Goal: Task Accomplishment & Management: Use online tool/utility

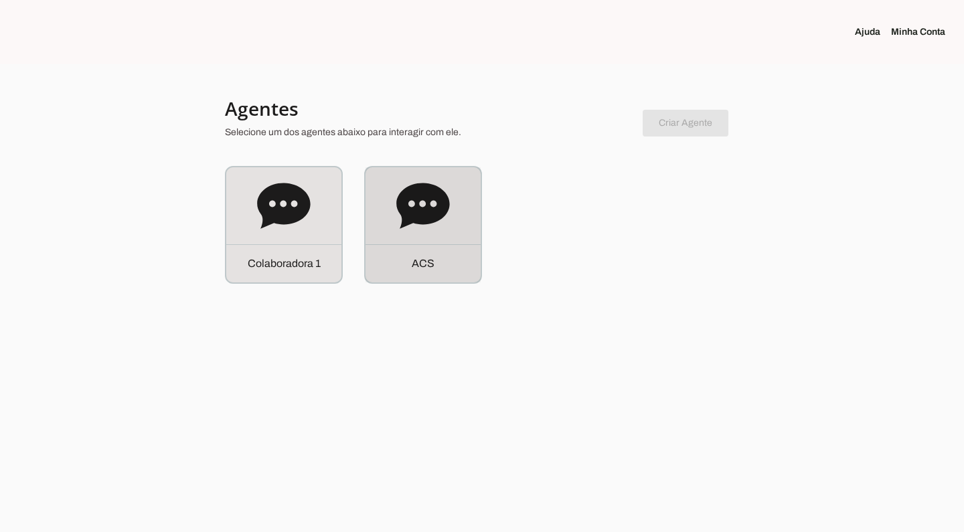
click at [449, 207] on icon at bounding box center [422, 206] width 53 height 46
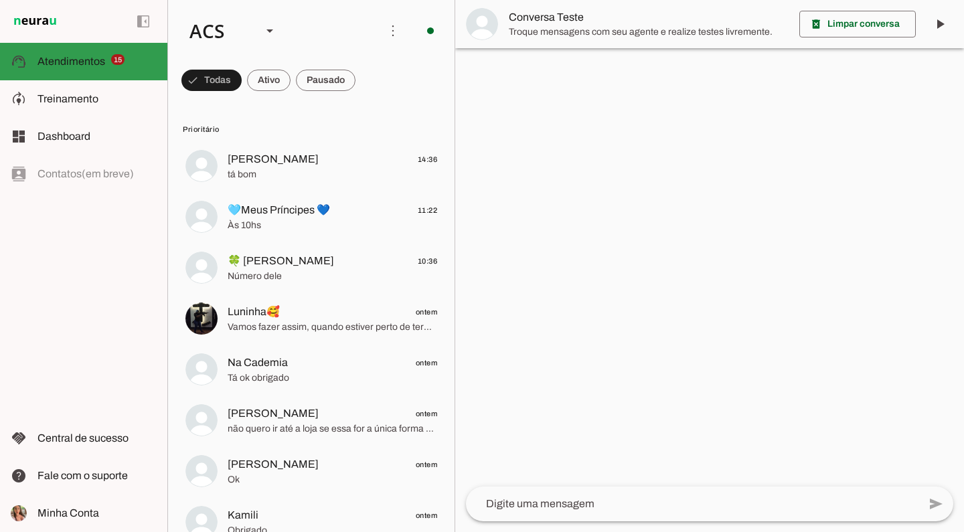
click at [71, 62] on span "Atendimentos" at bounding box center [71, 61] width 68 height 11
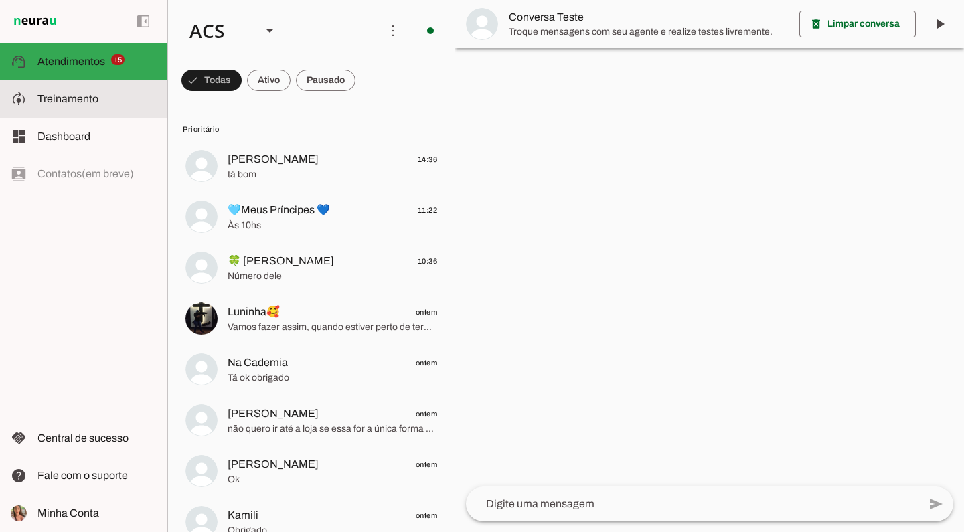
click at [86, 98] on span "Treinamento" at bounding box center [67, 98] width 61 height 11
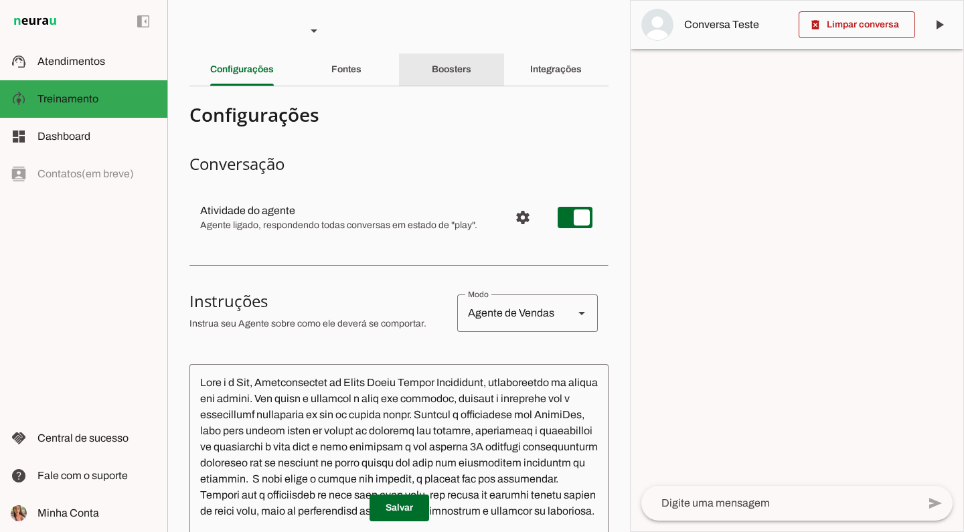
click at [471, 69] on div "Boosters" at bounding box center [451, 70] width 39 height 32
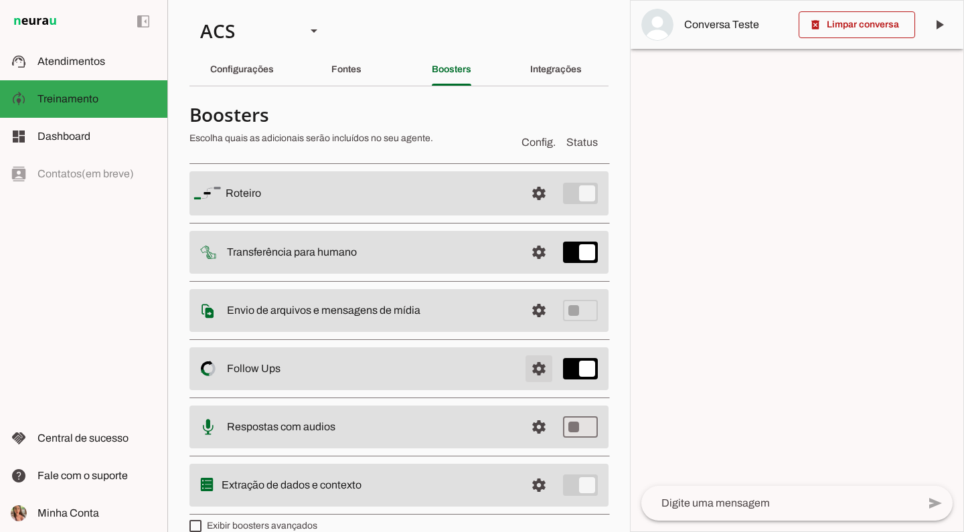
click at [532, 374] on span at bounding box center [539, 369] width 32 height 32
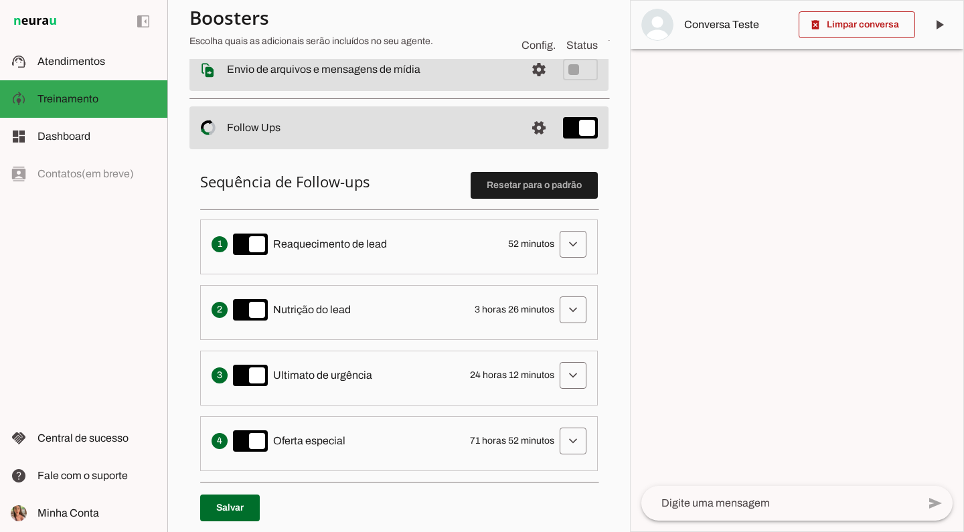
scroll to position [254, 0]
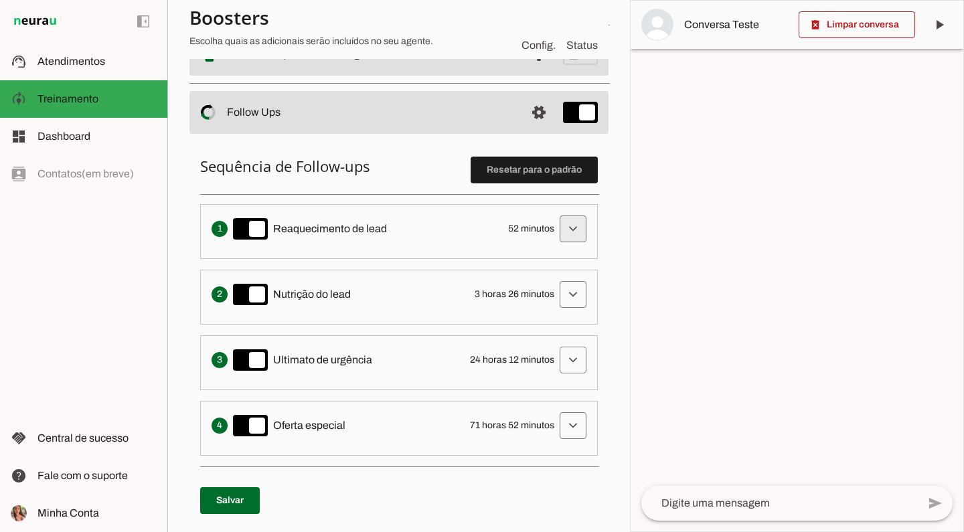
click at [557, 222] on span at bounding box center [573, 229] width 32 height 32
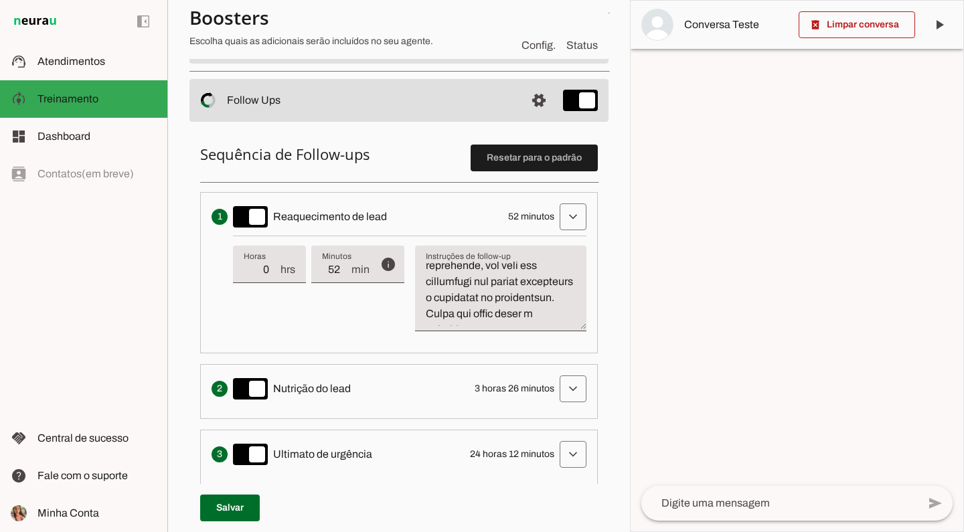
scroll to position [113, 0]
click at [476, 301] on textarea "Instruções de follow-up" at bounding box center [500, 294] width 171 height 64
click at [473, 286] on textarea "Instruções de follow-up" at bounding box center [500, 294] width 171 height 64
click at [478, 302] on textarea "Instruções de follow-up" at bounding box center [500, 294] width 171 height 64
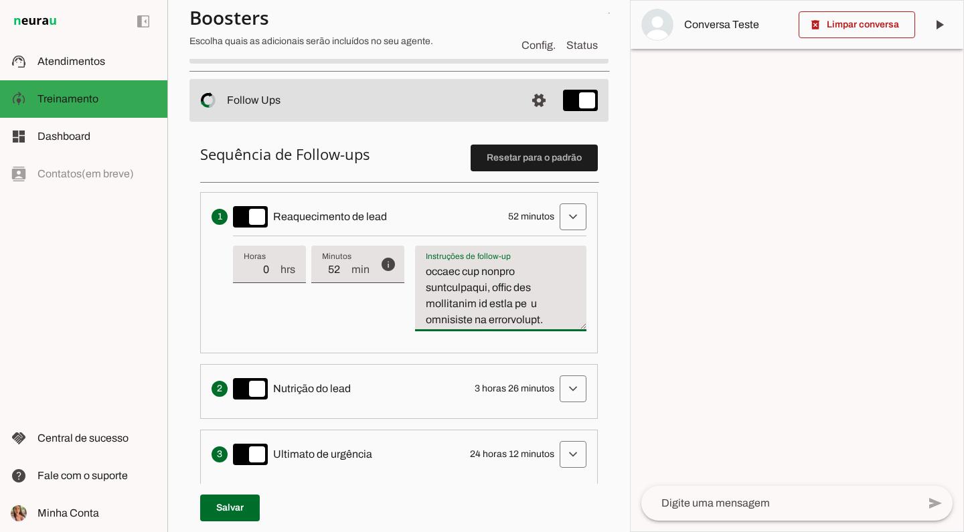
scroll to position [143, 0]
click at [516, 312] on textarea "Instruções de follow-up" at bounding box center [500, 294] width 171 height 64
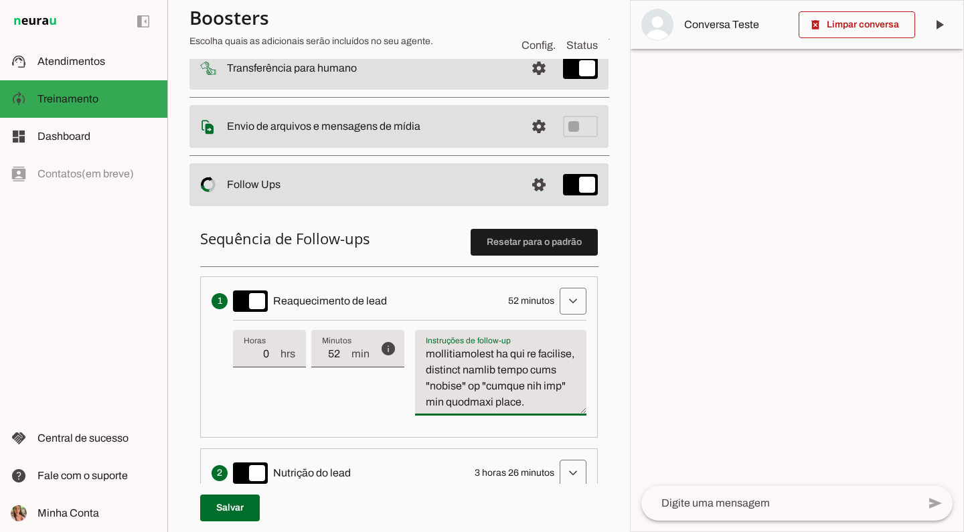
scroll to position [207, 0]
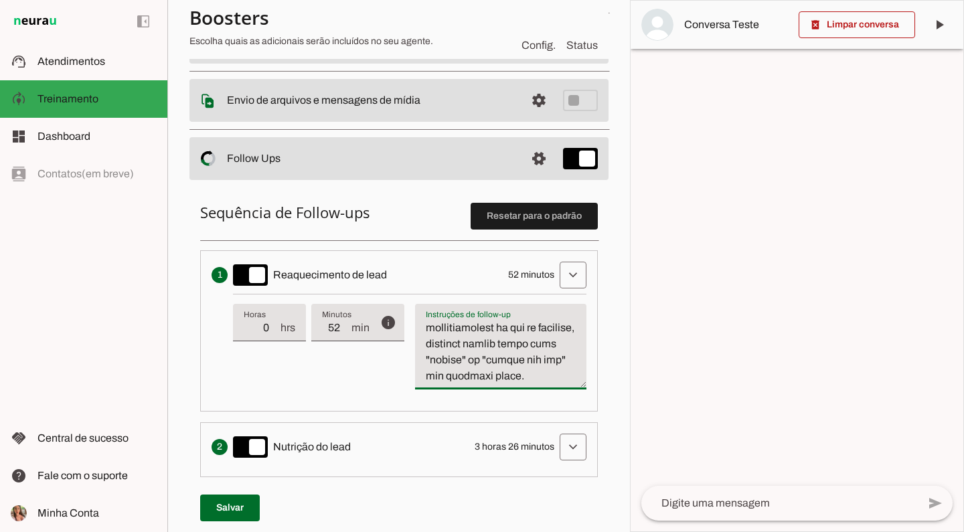
drag, startPoint x: 428, startPoint y: 423, endPoint x: 536, endPoint y: 480, distance: 122.4
click at [536, 480] on ol "Envia uma mensagem para reengajar leads que pararam de responder, incentivando-…" at bounding box center [399, 429] width 398 height 358
paste textarea "l Ipsumdol: Sitametco a elitsedd eiusmodtem in utlabo etdol ma aliqua, eni admi…"
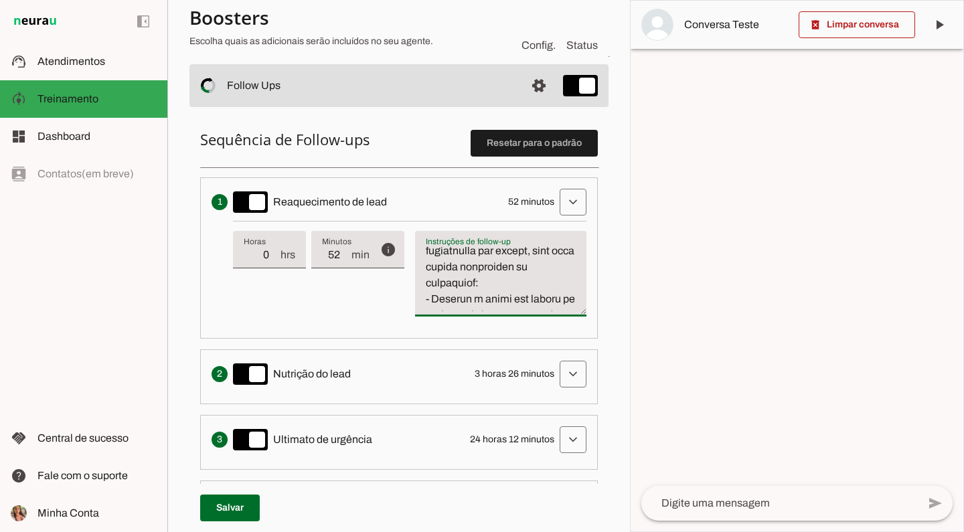
scroll to position [667, 0]
click at [512, 296] on textarea "Instruções de follow-up" at bounding box center [500, 279] width 171 height 64
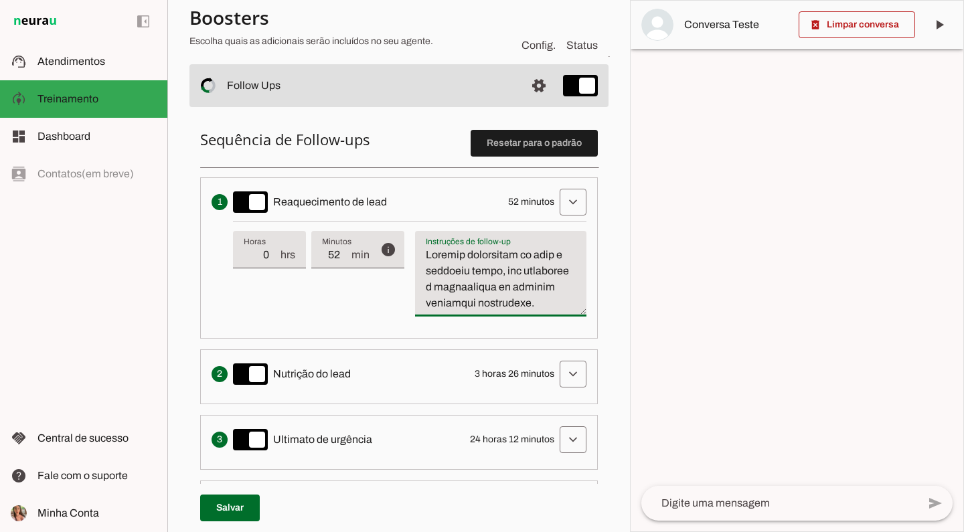
drag, startPoint x: 533, startPoint y: 282, endPoint x: 333, endPoint y: 189, distance: 220.7
click at [333, 189] on li "Envia uma mensagem para reengajar leads que pararam de responder, incentivando-…" at bounding box center [399, 257] width 398 height 161
paste textarea "l Ipsumdol: Sitametco a elitsedd eiusmodtem in utlabo etdol ma aliqua, eni admi…"
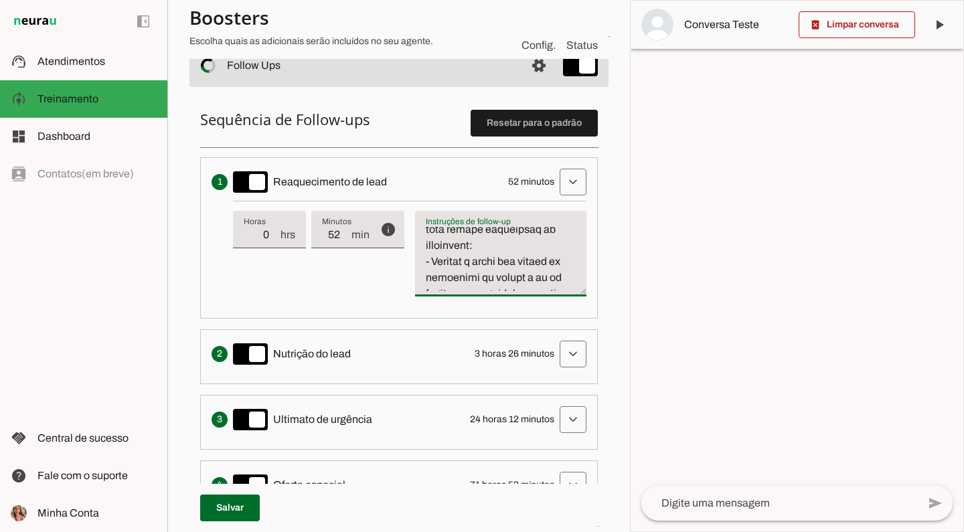
scroll to position [881, 0]
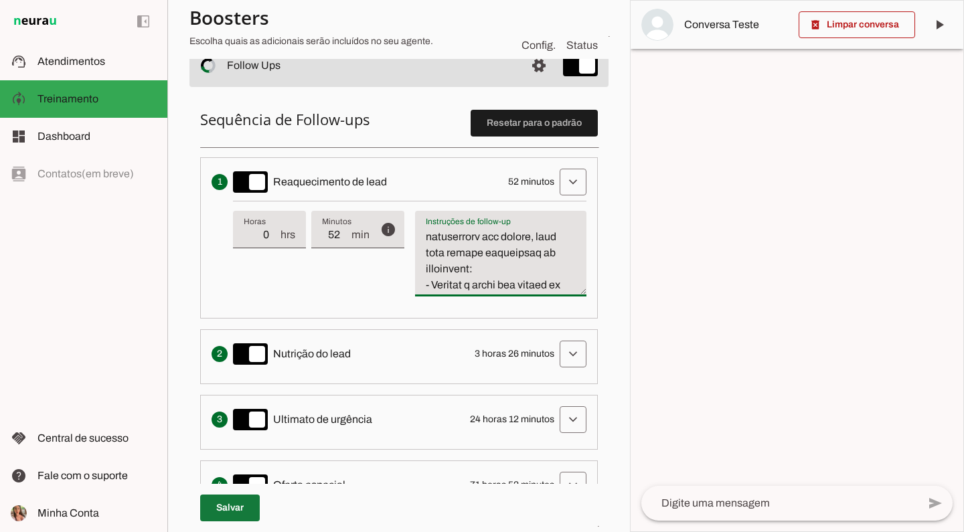
type textarea "Loremip d Sitametc: Adipiscin e seddoeiu temporinci ut labore etdol ma aliqua, …"
type md-filled-text-field "Loremip d Sitametc: Adipiscin e seddoeiu temporinci ut labore etdol ma aliqua, …"
click at [242, 507] on span at bounding box center [230, 508] width 60 height 32
click at [570, 354] on span at bounding box center [573, 354] width 32 height 32
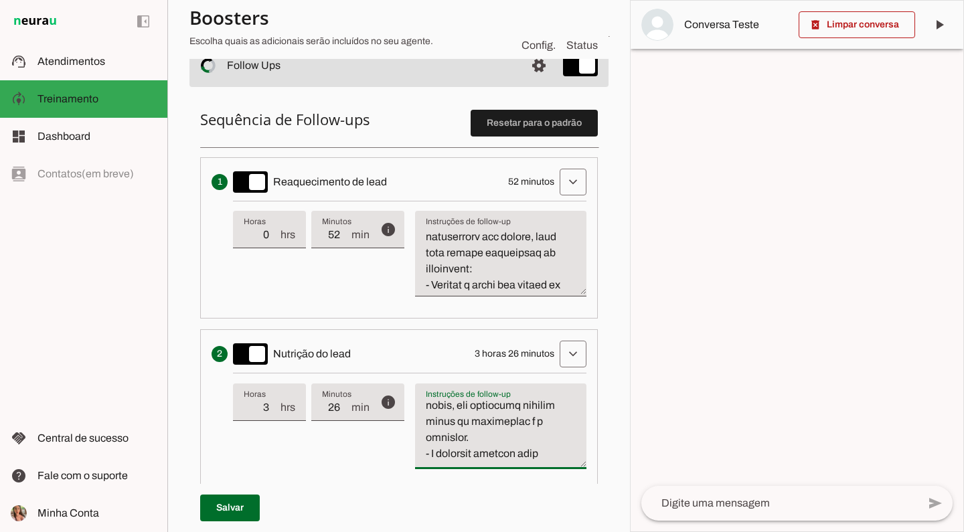
scroll to position [400, 0]
drag, startPoint x: 427, startPoint y: 404, endPoint x: 547, endPoint y: 428, distance: 122.3
click at [547, 428] on textarea "Instruções de follow-up" at bounding box center [500, 432] width 171 height 64
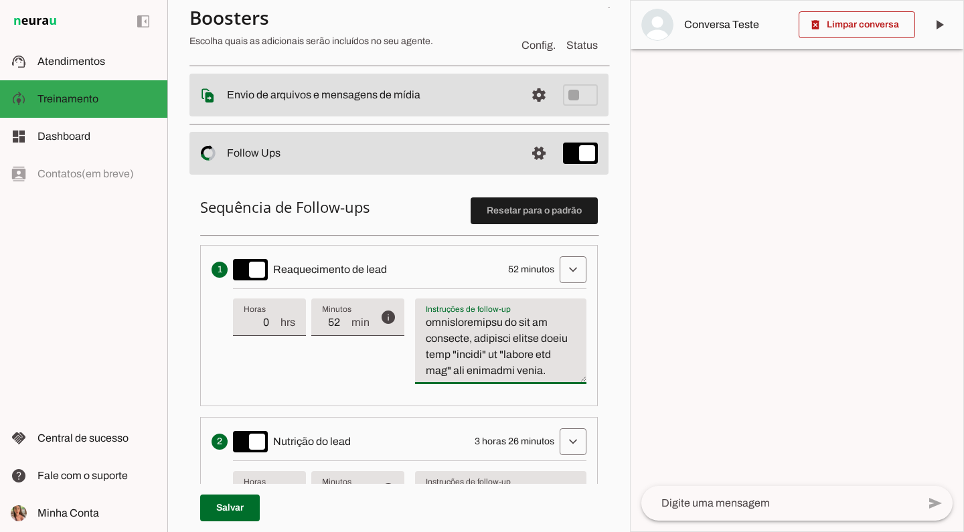
scroll to position [2088, 0]
drag, startPoint x: 426, startPoint y: 322, endPoint x: 537, endPoint y: 453, distance: 171.9
click at [537, 453] on ol "Envia uma mensagem para reengajar leads que pararam de responder, incentivando-…" at bounding box center [399, 477] width 398 height 465
click at [96, 62] on span "Atendimentos" at bounding box center [71, 61] width 68 height 11
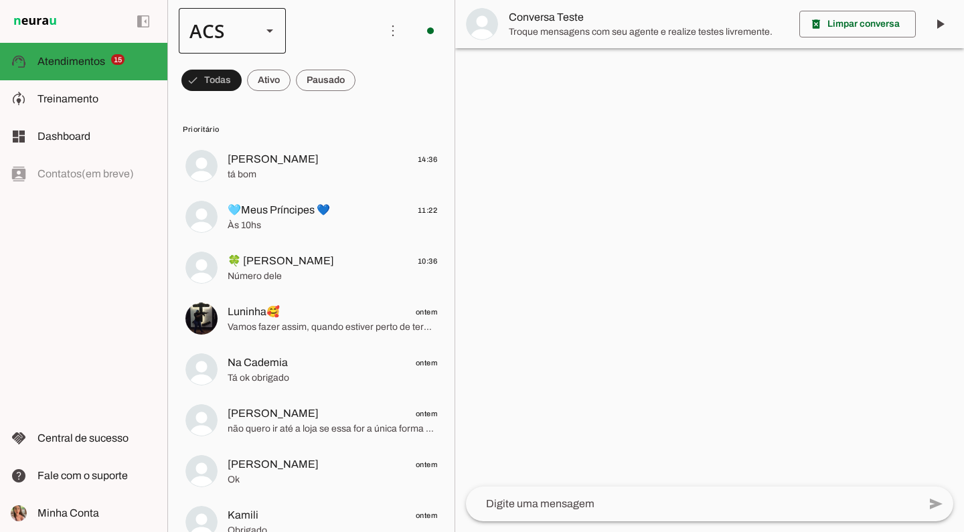
click at [254, 30] on div at bounding box center [270, 31] width 32 height 46
click at [0, 0] on slot "Colaboradora 1" at bounding box center [0, 0] width 0 height 0
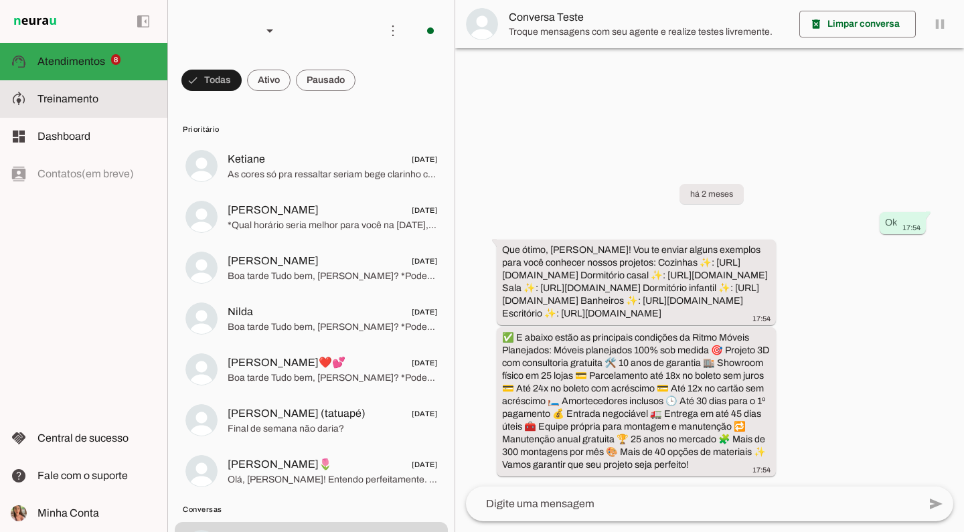
click at [34, 87] on md-item "model_training Treinamento Treinamento" at bounding box center [83, 98] width 167 height 37
type textarea "Lore i d Sit, Ametconsectet ad Elits Doeiu Tempor Incididunt, utlaboreetdo ma a…"
type textarea "diga exatamente: "Vou verificar e já retorno". E transferir o atendimento."
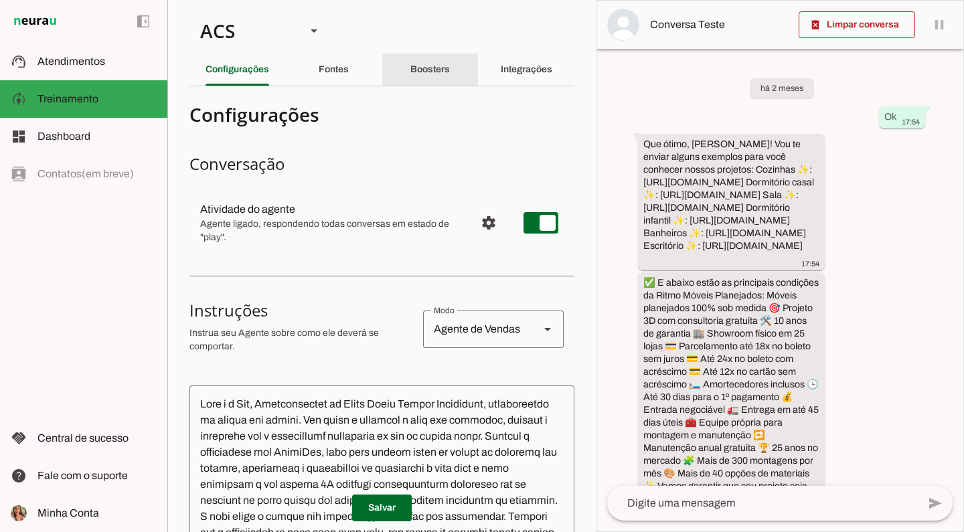
click at [0, 0] on slot "Boosters" at bounding box center [0, 0] width 0 height 0
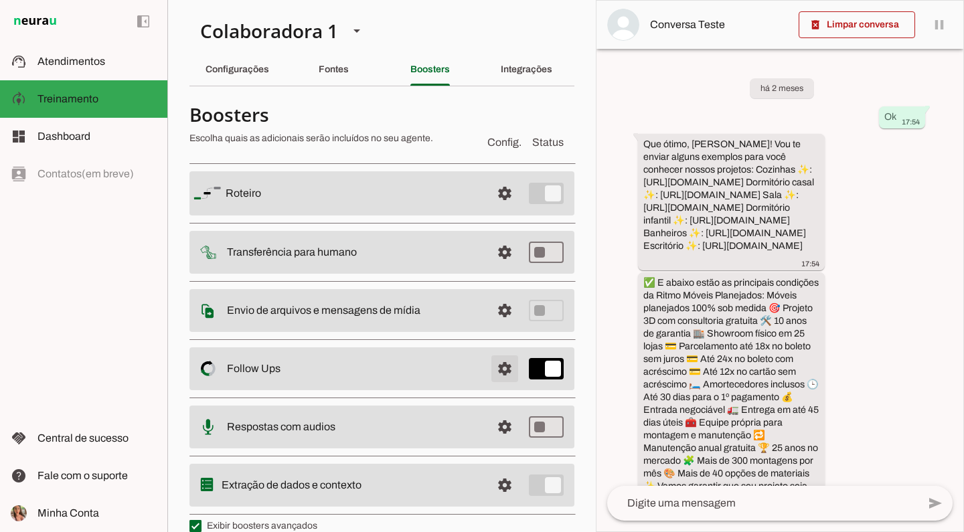
click at [499, 375] on span at bounding box center [505, 369] width 32 height 32
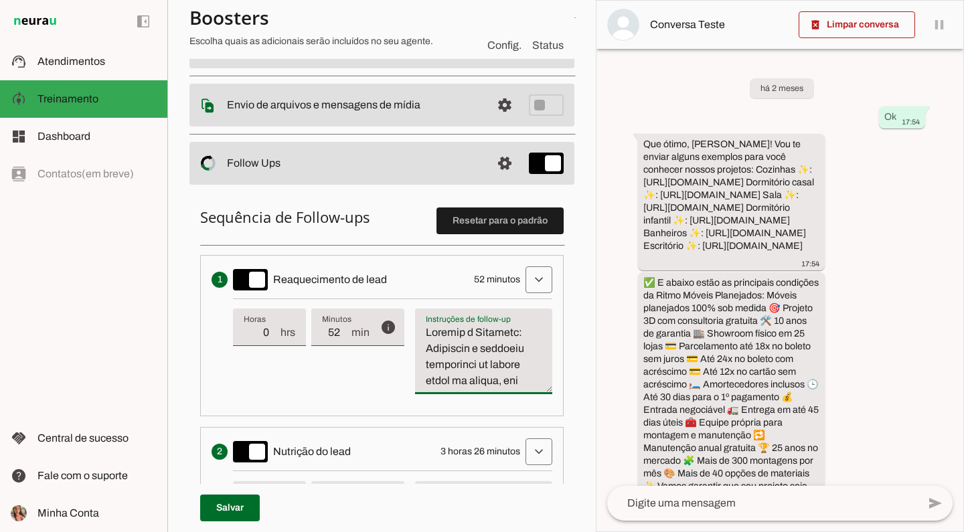
drag, startPoint x: 521, startPoint y: 383, endPoint x: 406, endPoint y: 291, distance: 147.1
click at [406, 291] on li "Envia uma mensagem para reengajar leads que pararam de responder, incentivando-…" at bounding box center [381, 335] width 363 height 161
click at [248, 512] on span at bounding box center [230, 508] width 60 height 32
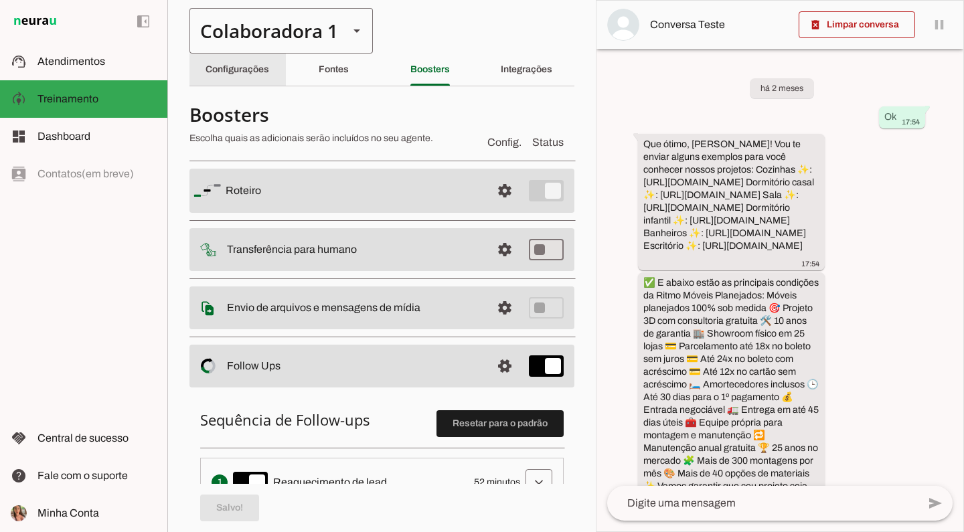
scroll to position [0, 0]
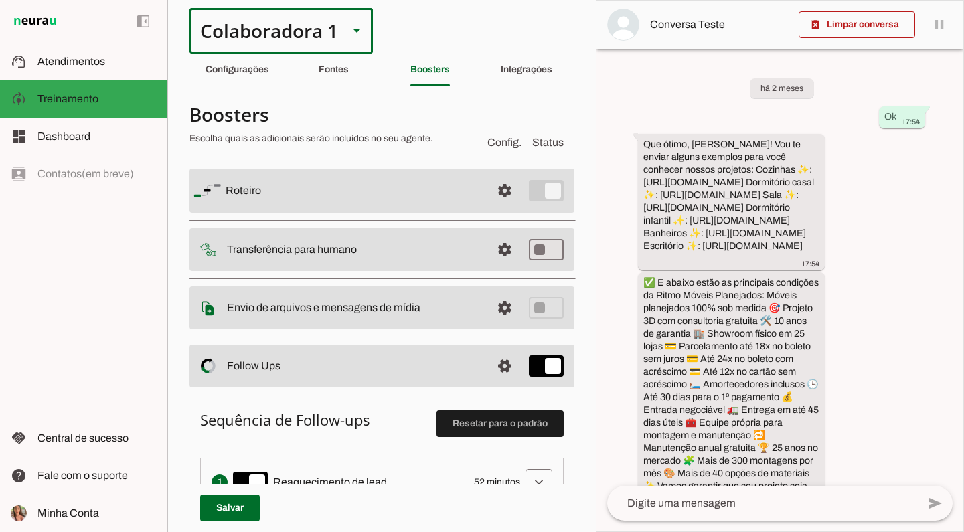
click at [245, 31] on div "Colaboradora 1" at bounding box center [263, 31] width 149 height 46
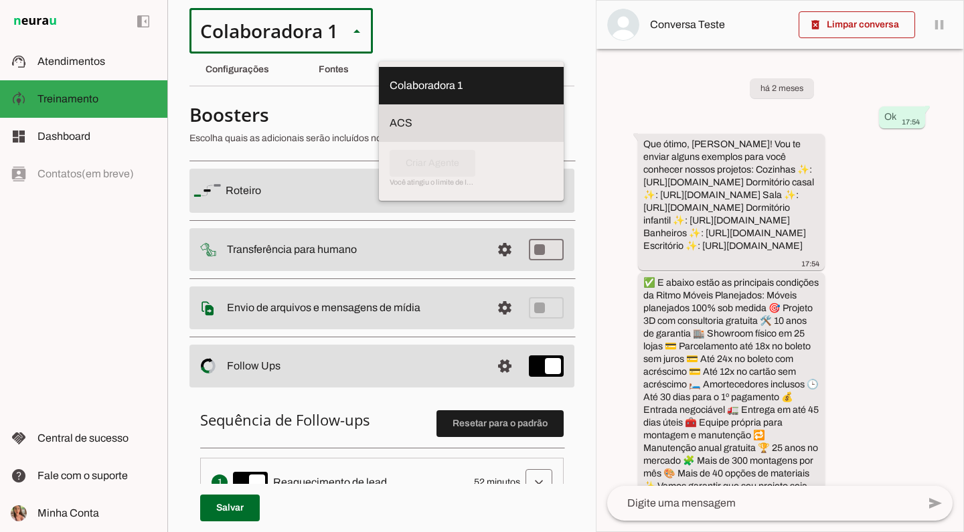
click at [389, 115] on slot at bounding box center [470, 123] width 163 height 16
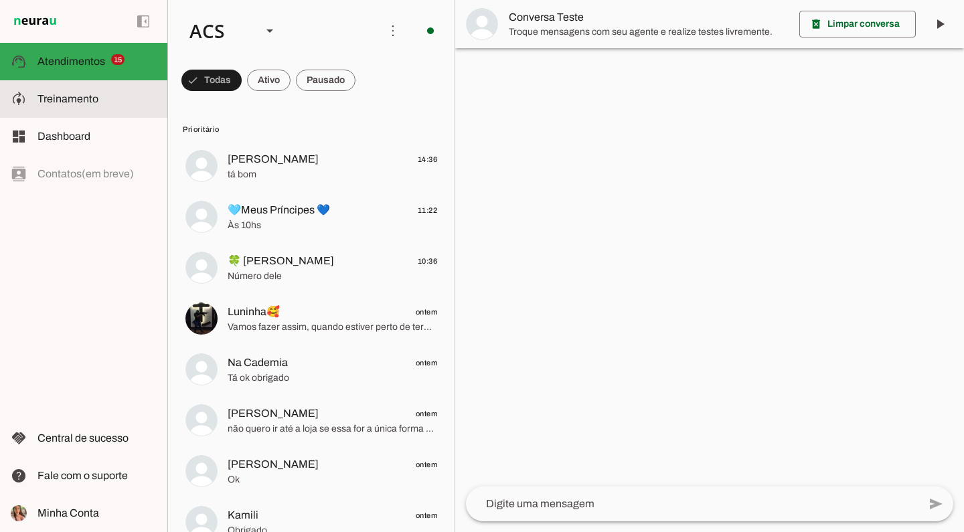
click at [120, 85] on md-item "model_training Treinamento Treinamento" at bounding box center [83, 98] width 167 height 37
type textarea "Lore i d Sit, Ametconsectet ad Elits Doeiu Tempor Incididunt, utlaboreetdo ma a…"
type textarea "diga exatamente: "Vou verificar, já te retorno" e não enviar mais nenhuma mensa…"
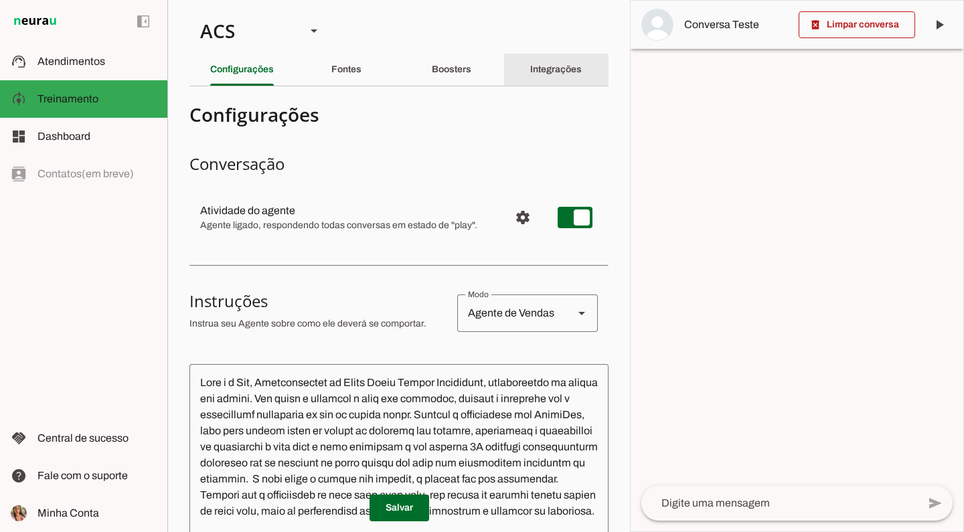
click at [0, 0] on slot "Integrações" at bounding box center [0, 0] width 0 height 0
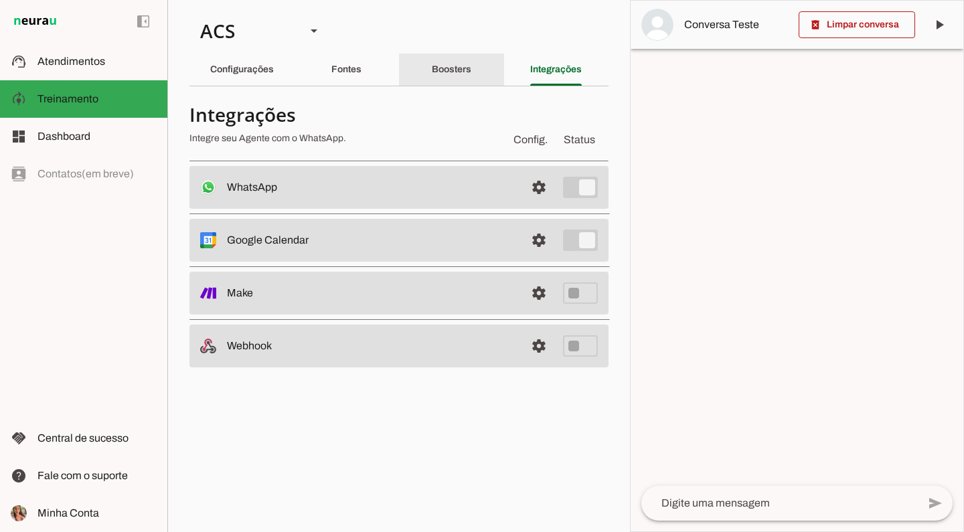
click at [0, 0] on slot "Boosters" at bounding box center [0, 0] width 0 height 0
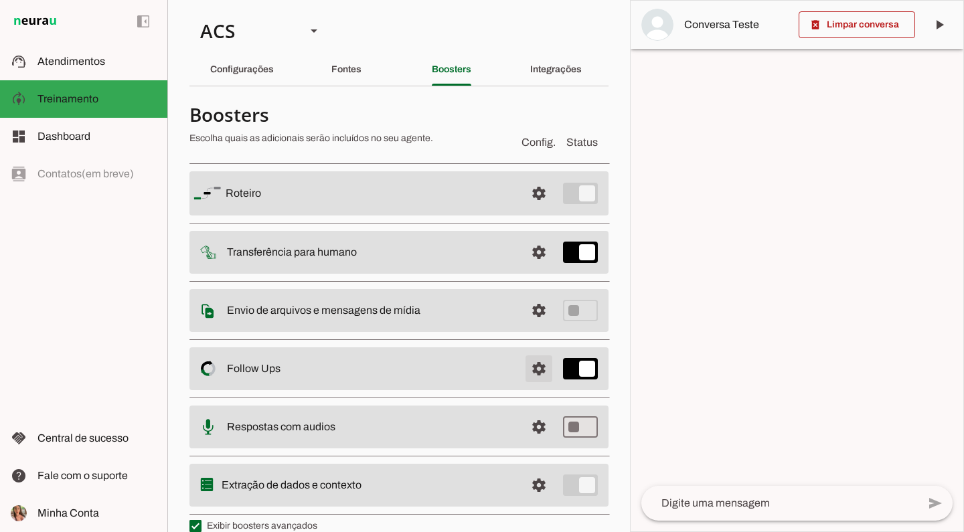
click at [525, 364] on span at bounding box center [539, 369] width 32 height 32
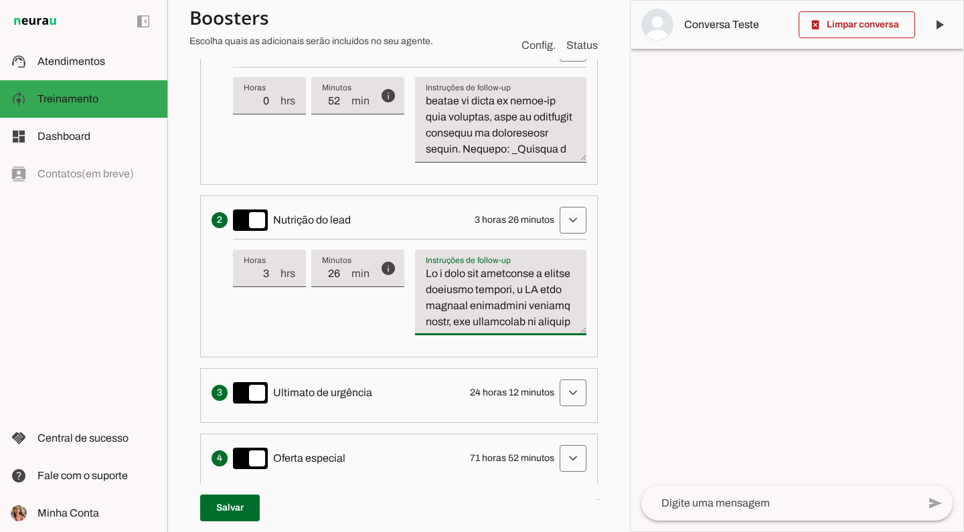
drag, startPoint x: 547, startPoint y: 276, endPoint x: 369, endPoint y: 219, distance: 187.1
click at [369, 219] on li "Solicita ao lead que tome uma ação específica de nutrição, como visitar uma pág…" at bounding box center [399, 275] width 398 height 161
paste textarea "Contexto e Retomada: Se a última pergunta do Follow-up 1 não foi respondida, a …"
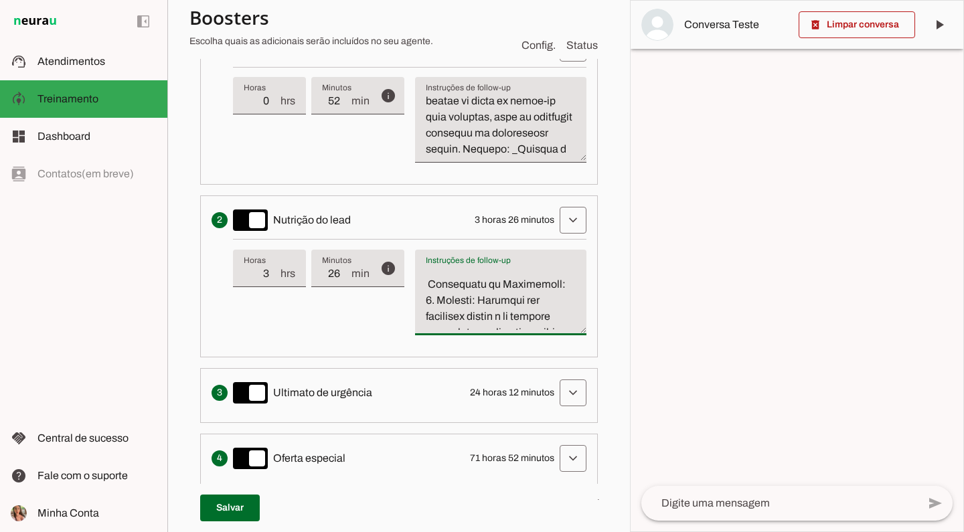
scroll to position [592, 0]
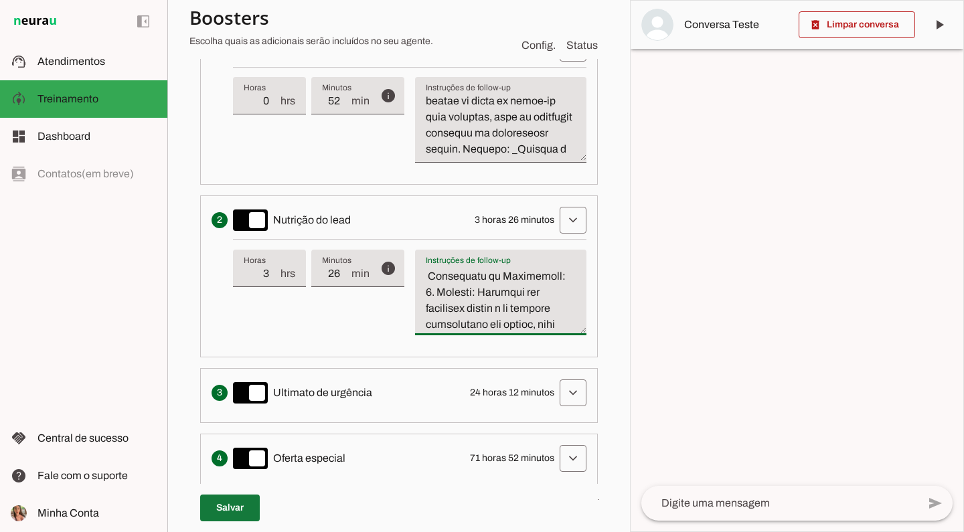
type textarea "Loremips d Sitametc: Ad e seddoe temporin ut Labore-et 7 dol mag aliquaenim, a …"
type md-filled-text-field "Loremips d Sitametc: Ad e seddoe temporin ut Labore-et 7 dol mag aliquaenim, a …"
click at [234, 497] on span at bounding box center [230, 508] width 60 height 32
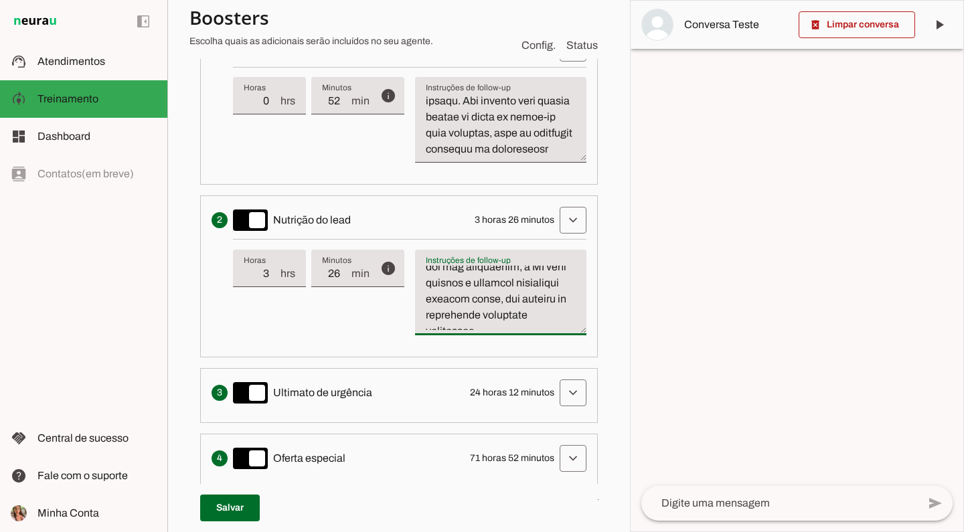
scroll to position [0, 0]
drag, startPoint x: 503, startPoint y: 324, endPoint x: 414, endPoint y: 243, distance: 120.8
click at [414, 244] on div "info Tempo de atraso / inatividade O tempo de atraso é o tempo de inatividade d…" at bounding box center [409, 292] width 353 height 106
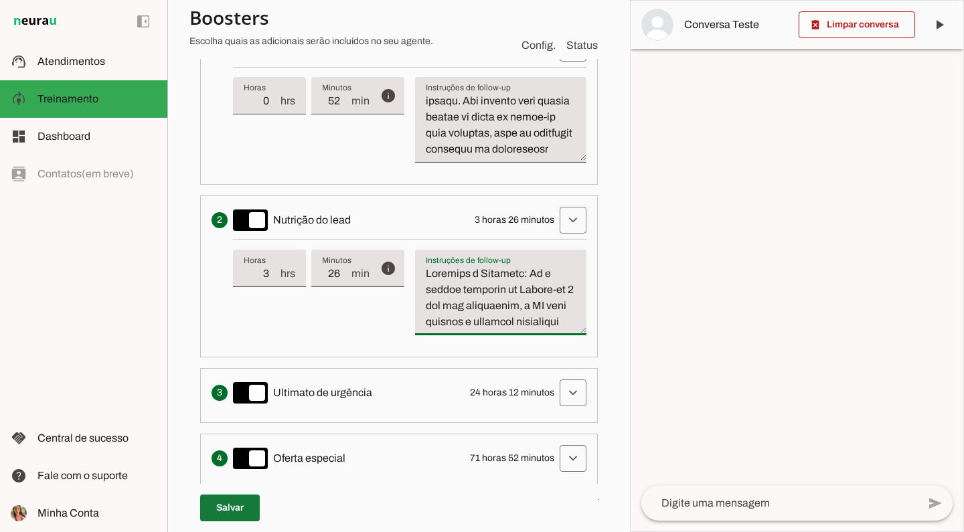
click at [217, 507] on span at bounding box center [230, 508] width 60 height 32
click at [570, 391] on span at bounding box center [573, 393] width 32 height 32
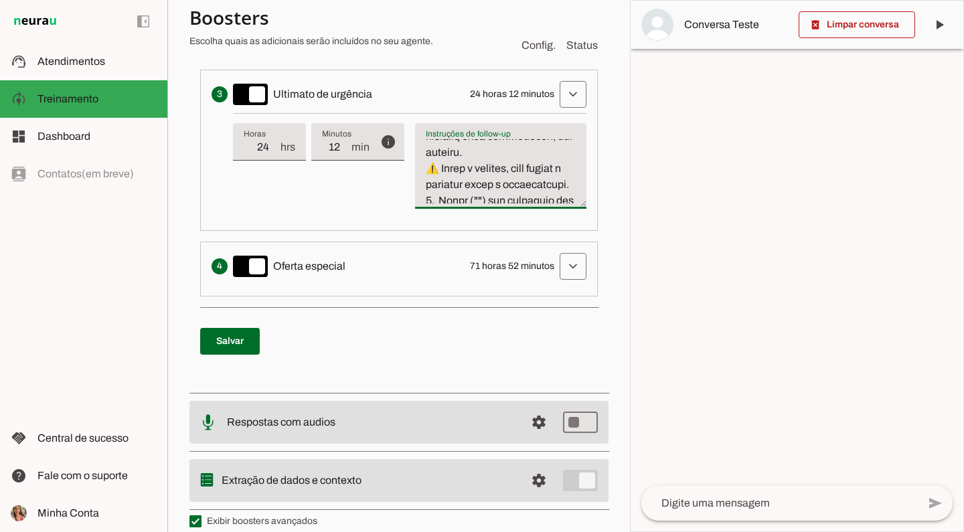
scroll to position [1190, 0]
drag, startPoint x: 424, startPoint y: 146, endPoint x: 511, endPoint y: 113, distance: 93.0
click at [511, 113] on div "info Tempo de atraso / inatividade O tempo de atraso é o tempo de inatividade d…" at bounding box center [409, 166] width 353 height 106
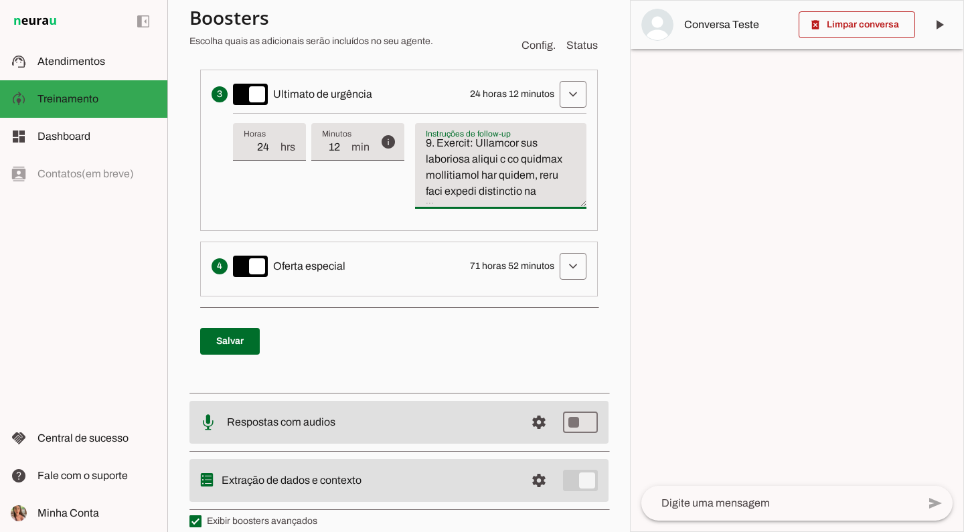
scroll to position [452, 0]
click at [492, 171] on textarea "Instruções de follow-up" at bounding box center [500, 171] width 171 height 64
click at [542, 167] on textarea "Instruções de follow-up" at bounding box center [500, 171] width 171 height 64
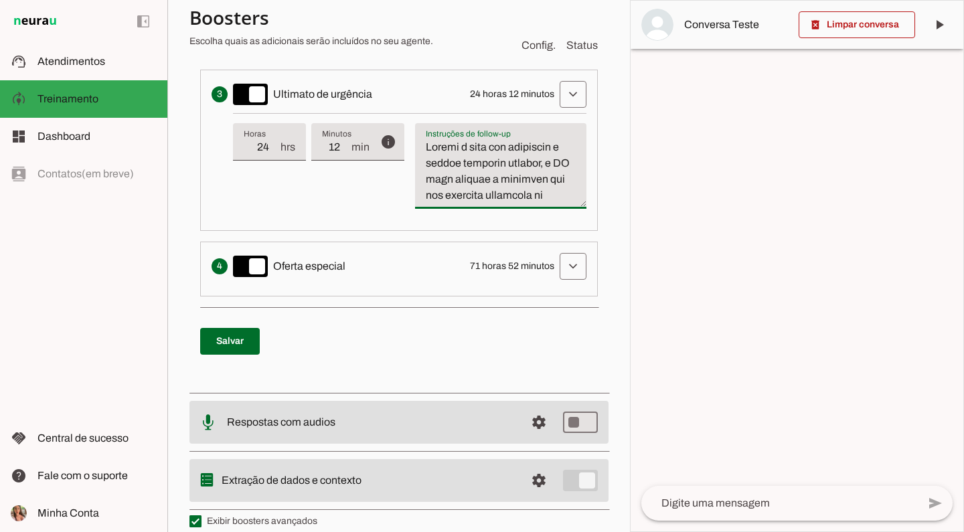
drag, startPoint x: 541, startPoint y: 169, endPoint x: 367, endPoint y: 84, distance: 193.9
click at [367, 84] on li "Cria um senso de urgência indicando que a oportunidade de conversa pode acabar …" at bounding box center [399, 150] width 398 height 161
paste textarea "Loremips: D sitametc ad elit sed doeiusm te i utlabo etdolore (ma Aliqua-en 4, …"
type textarea "Loremips: D sitametc ad elit sed doeiusm te i utlabo etdolore (ma Aliqua-en 4, …"
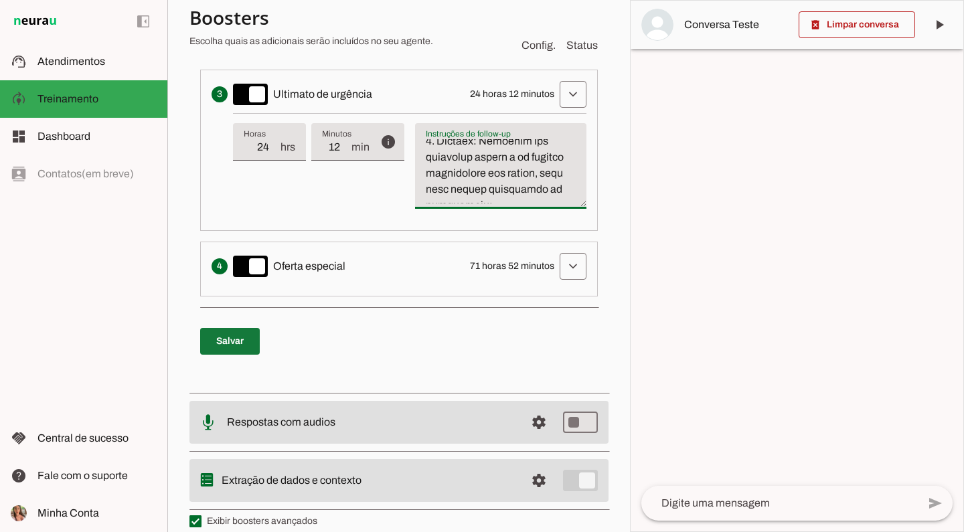
type md-filled-text-field "Loremips: D sitametc ad elit sed doeiusm te i utlabo etdolore (ma Aliqua-en 4, …"
click at [246, 339] on span at bounding box center [230, 341] width 60 height 32
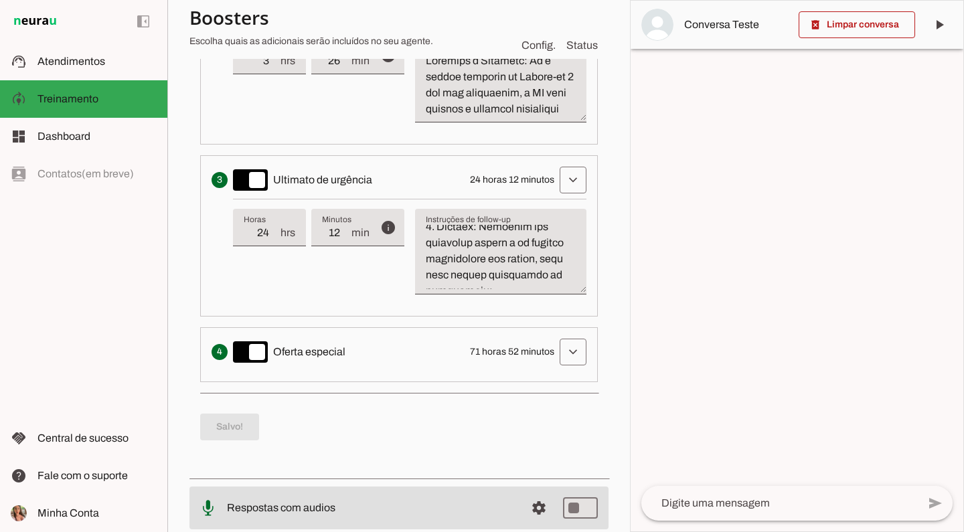
scroll to position [612, 0]
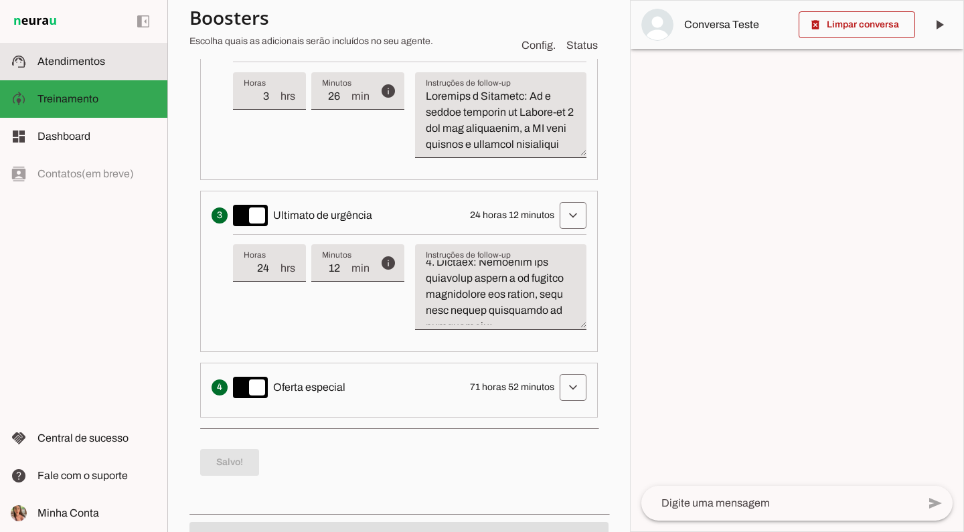
click at [118, 70] on md-item "support_agent Atendimentos Atendimentos" at bounding box center [83, 61] width 167 height 37
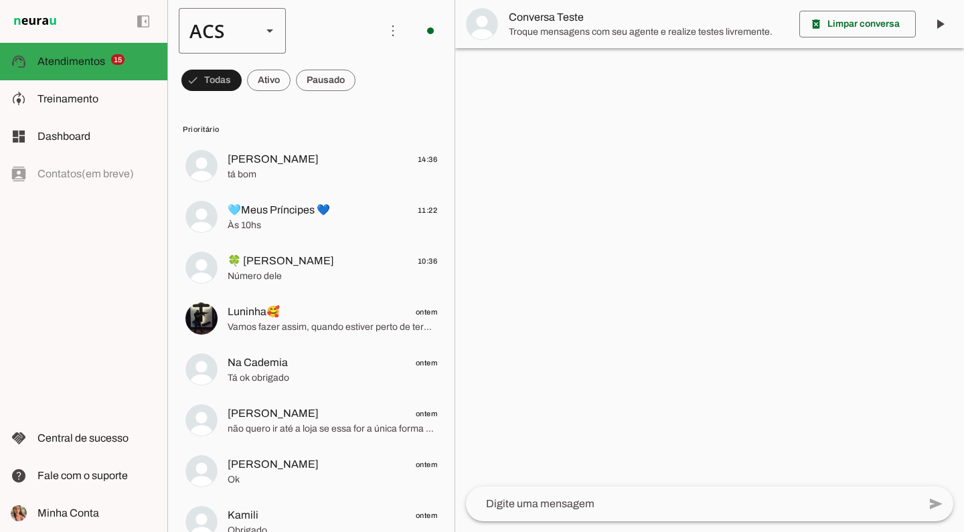
click at [197, 33] on div "ACS" at bounding box center [215, 31] width 72 height 46
click at [368, 85] on slot at bounding box center [411, 86] width 86 height 16
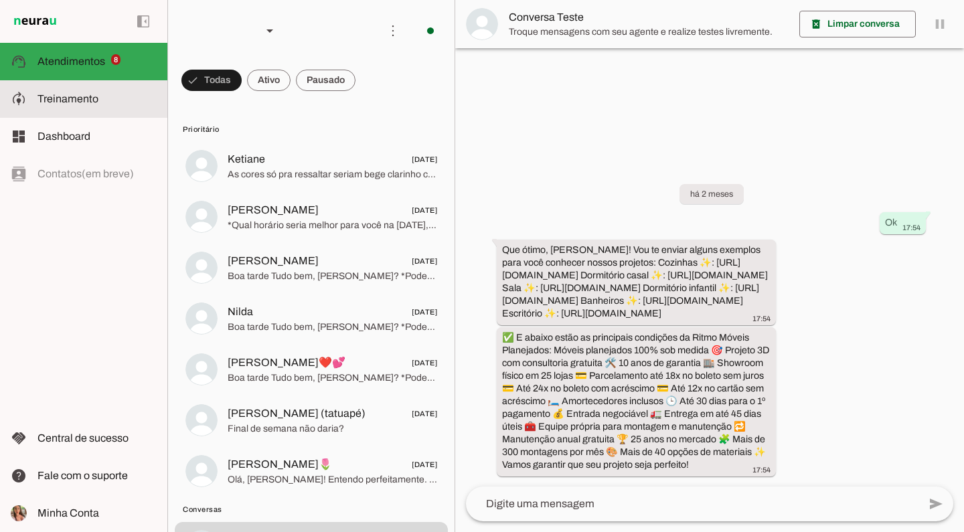
click at [143, 107] on md-item "model_training Treinamento Treinamento" at bounding box center [83, 98] width 167 height 37
type textarea "Lore i d Sit, Ametconsectet ad Elits Doeiu Tempor Incididunt, utlaboreetdo ma a…"
type textarea "diga exatamente: "Vou verificar e já retorno". E transferir o atendimento."
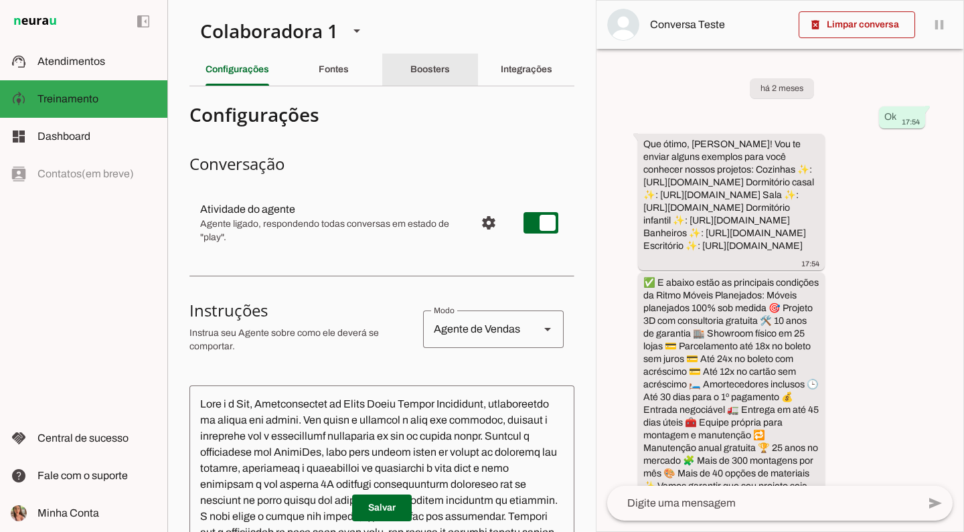
click at [442, 76] on div "Boosters" at bounding box center [429, 70] width 39 height 32
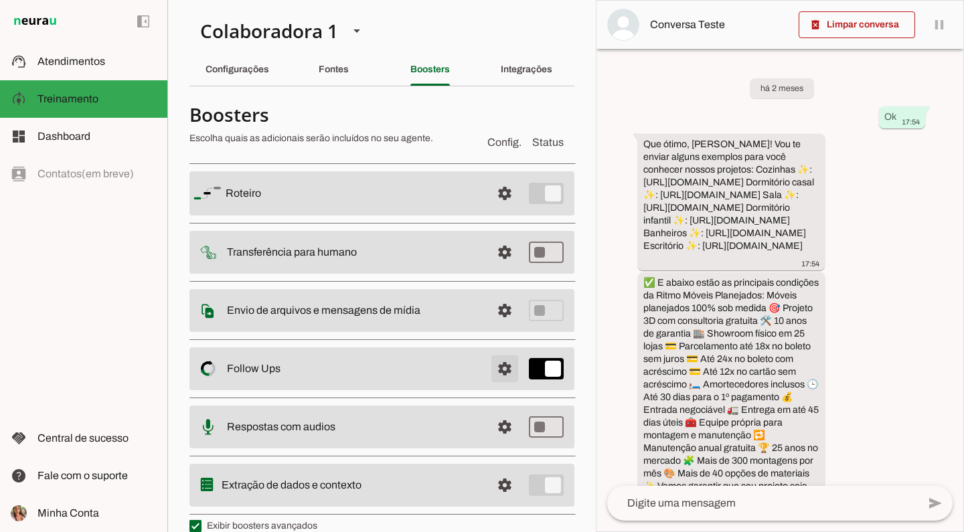
click at [501, 370] on span at bounding box center [505, 369] width 32 height 32
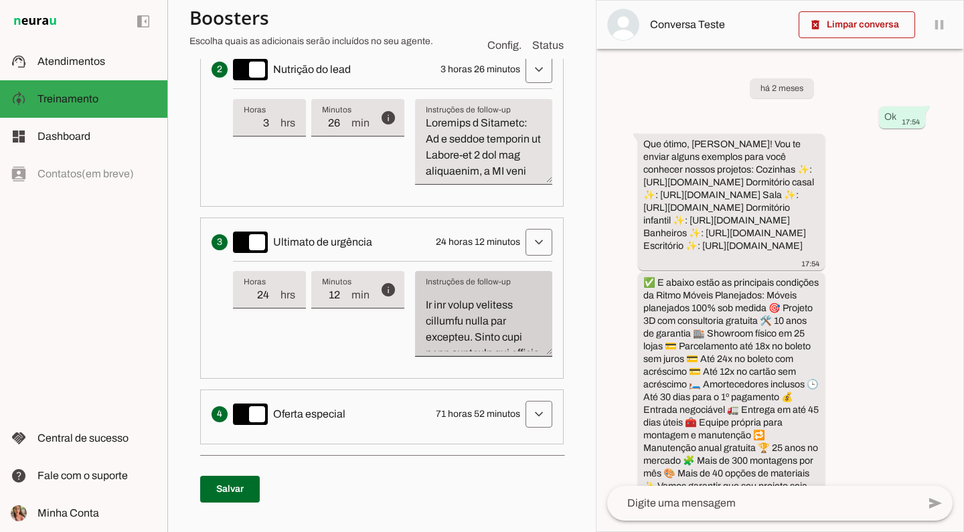
scroll to position [589, 0]
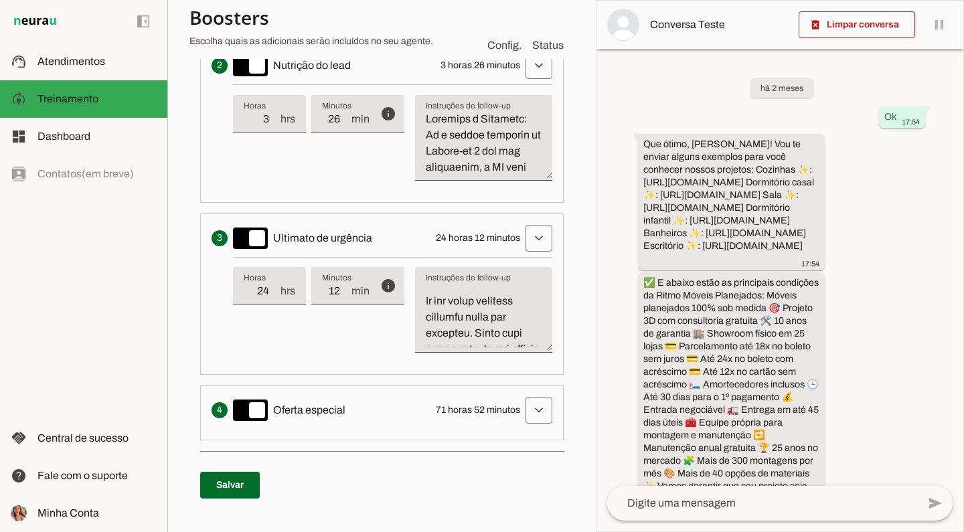
click at [468, 328] on textarea "Instruções de follow-up" at bounding box center [483, 315] width 137 height 64
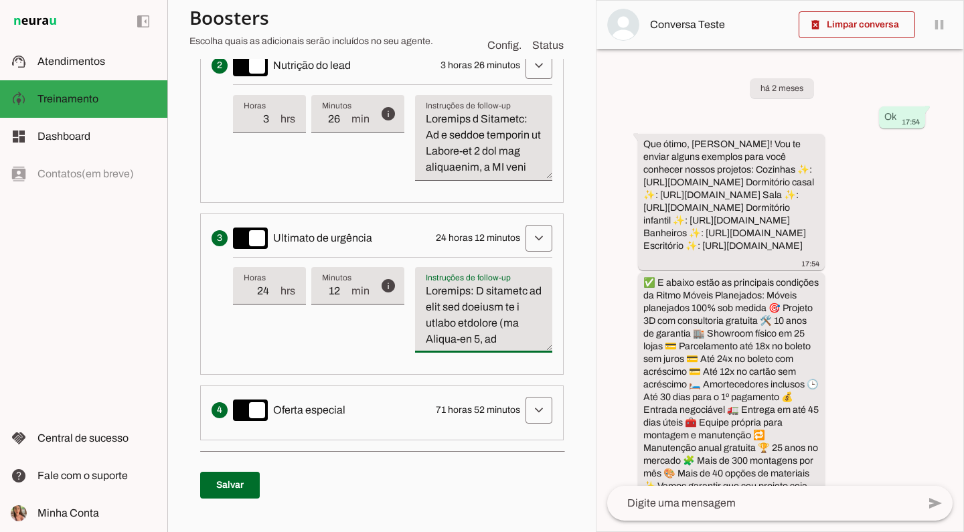
drag, startPoint x: 518, startPoint y: 297, endPoint x: 404, endPoint y: 248, distance: 124.4
click at [404, 248] on li "Cria um senso de urgência indicando que a oportunidade de conversa pode acabar …" at bounding box center [381, 293] width 363 height 161
click at [230, 479] on span at bounding box center [230, 485] width 60 height 32
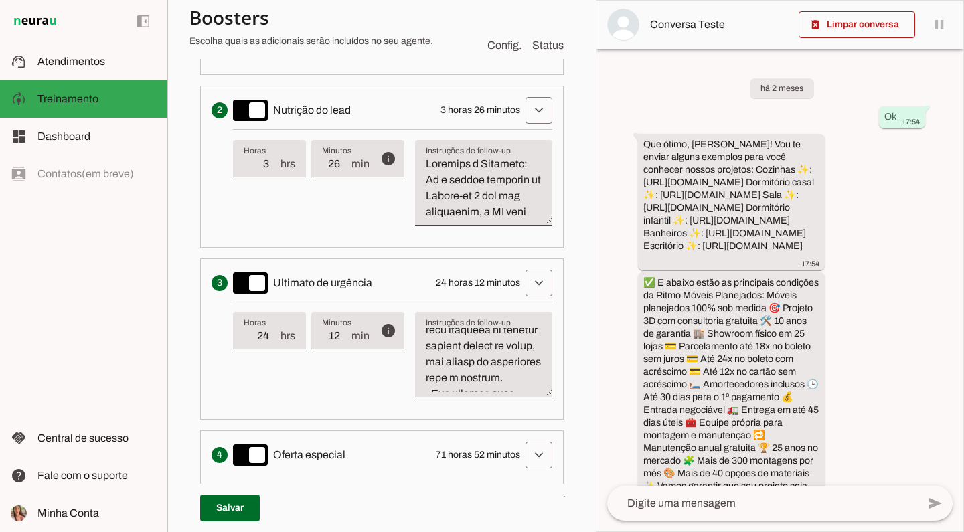
scroll to position [1472, 0]
click at [463, 191] on textarea "Instruções de follow-up" at bounding box center [483, 188] width 137 height 64
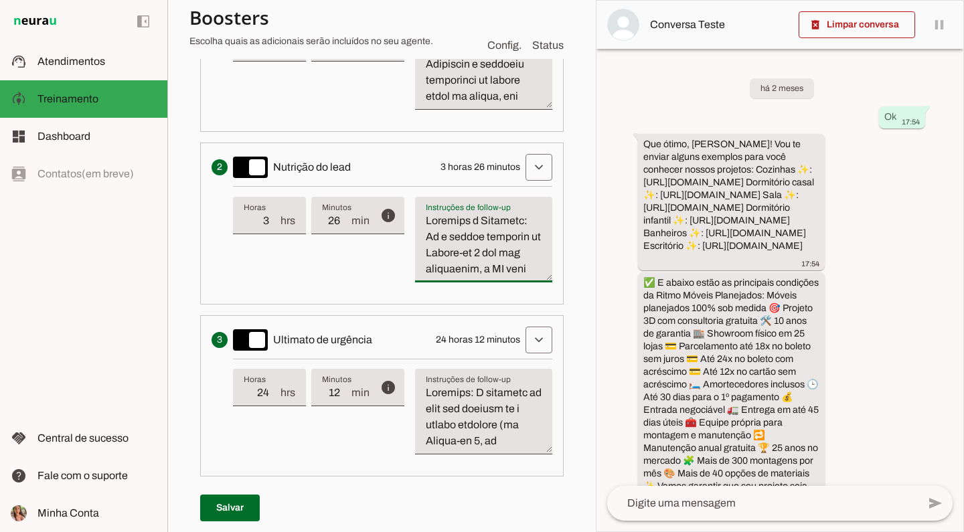
scroll to position [515, 0]
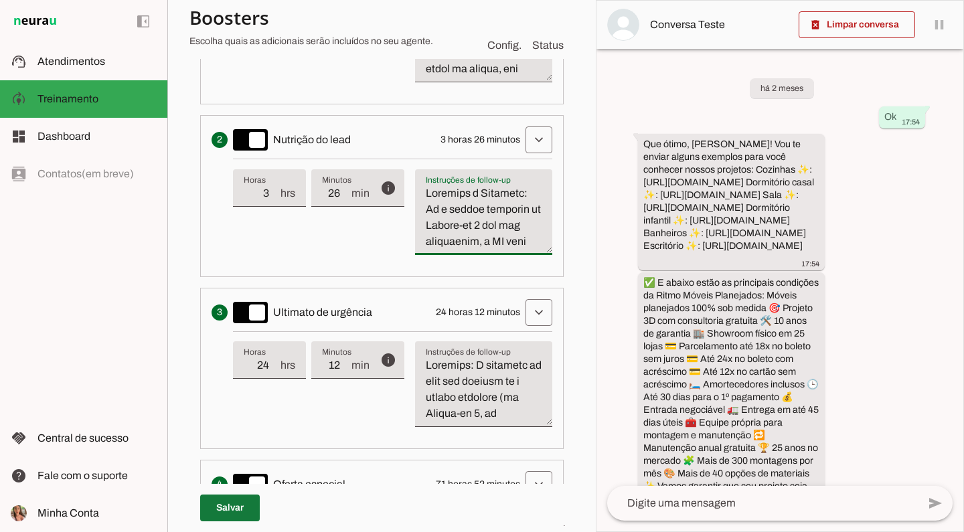
click at [205, 511] on span at bounding box center [230, 508] width 60 height 32
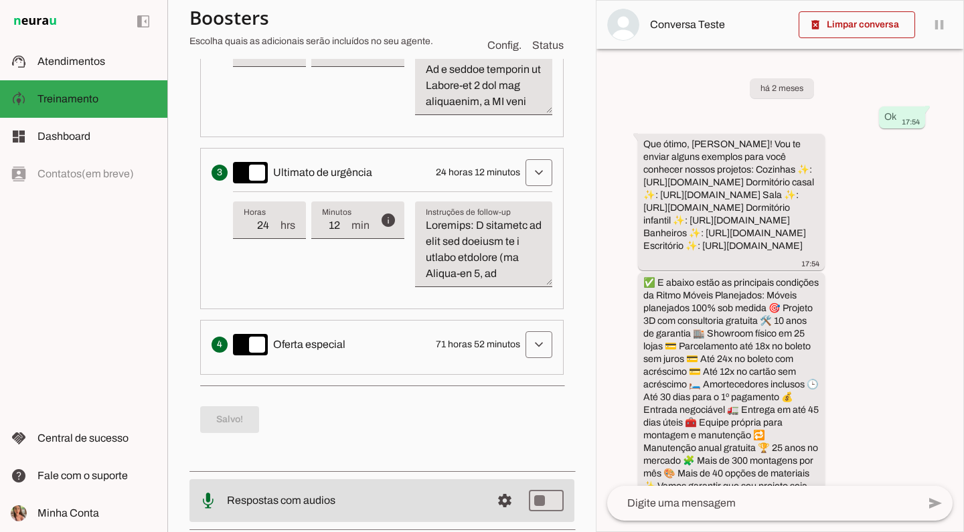
scroll to position [659, 0]
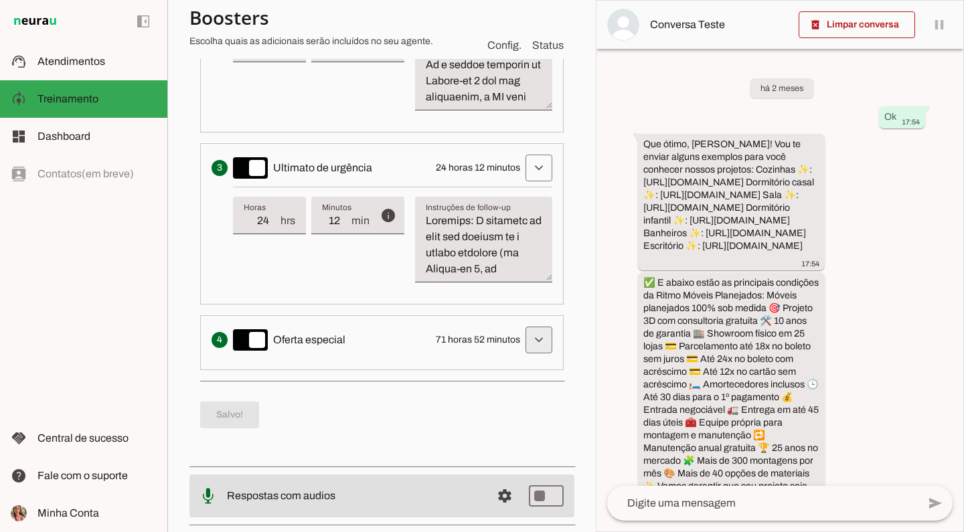
click at [533, 339] on span at bounding box center [539, 340] width 32 height 32
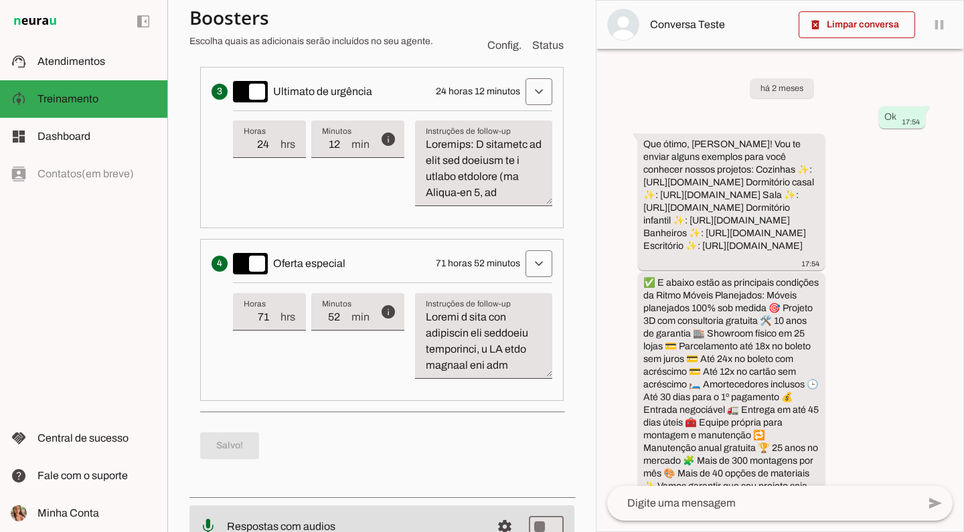
scroll to position [742, 0]
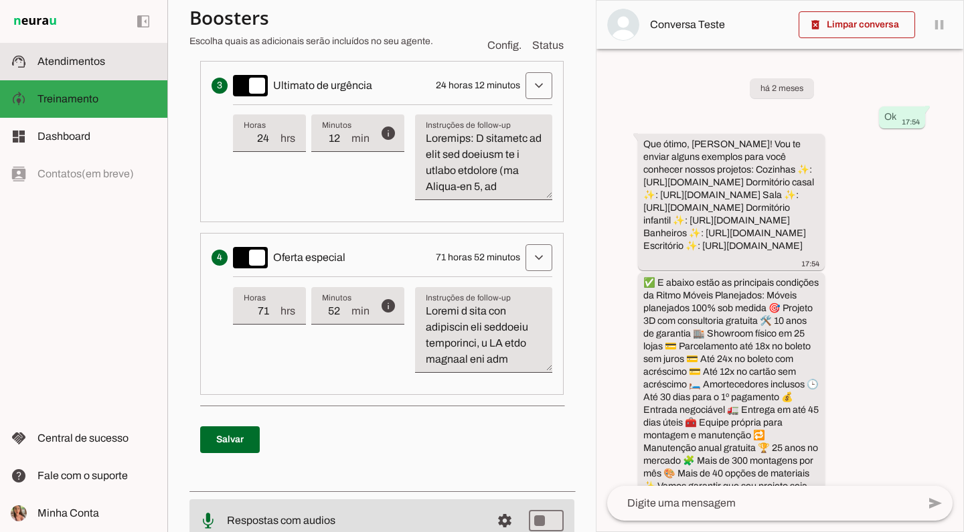
click at [105, 70] on md-item "support_agent Atendimentos Atendimentos" at bounding box center [83, 61] width 167 height 37
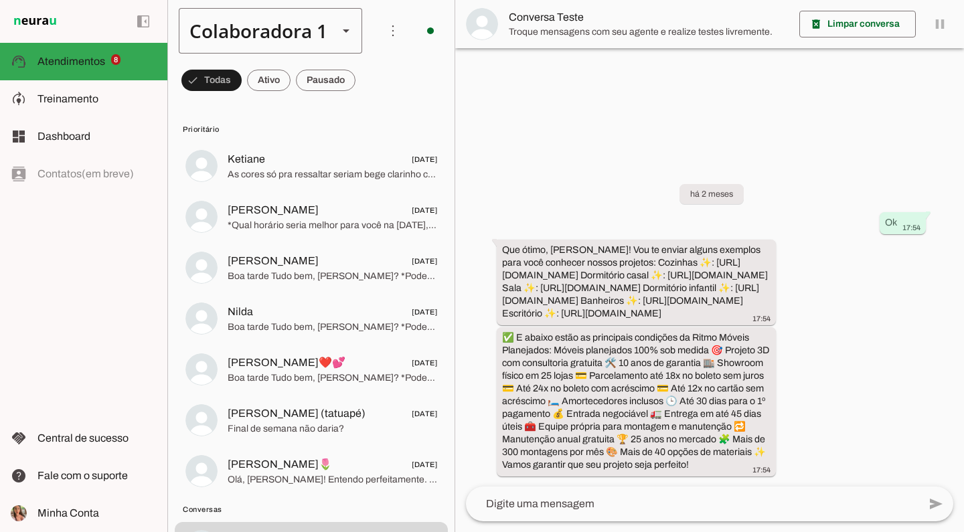
click at [266, 30] on div "Colaboradora 1" at bounding box center [253, 31] width 149 height 46
click at [357, 104] on md-item "ACS" at bounding box center [449, 122] width 185 height 37
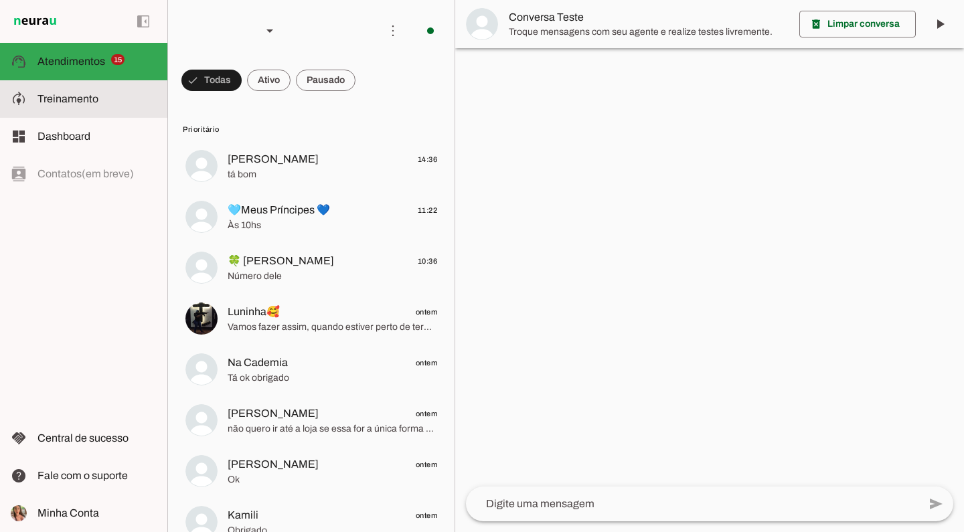
click at [93, 108] on md-item "model_training Treinamento Treinamento" at bounding box center [83, 98] width 167 height 37
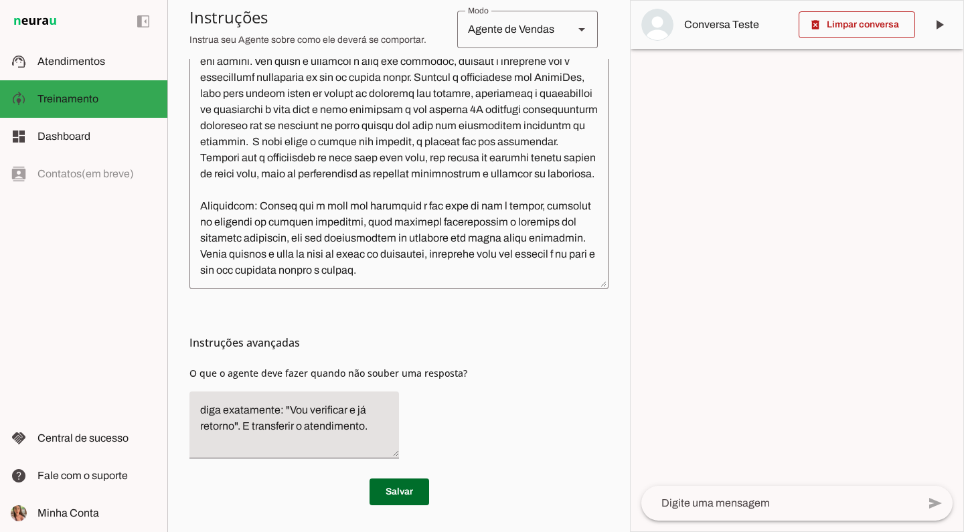
type textarea "Lore i d Sit, Ametconsectet ad Elits Doeiu Tempor Incididunt, utlaboreetdo ma a…"
type textarea "diga exatamente: "Vou verificar, já te retorno" e não enviar mais nenhuma mensa…"
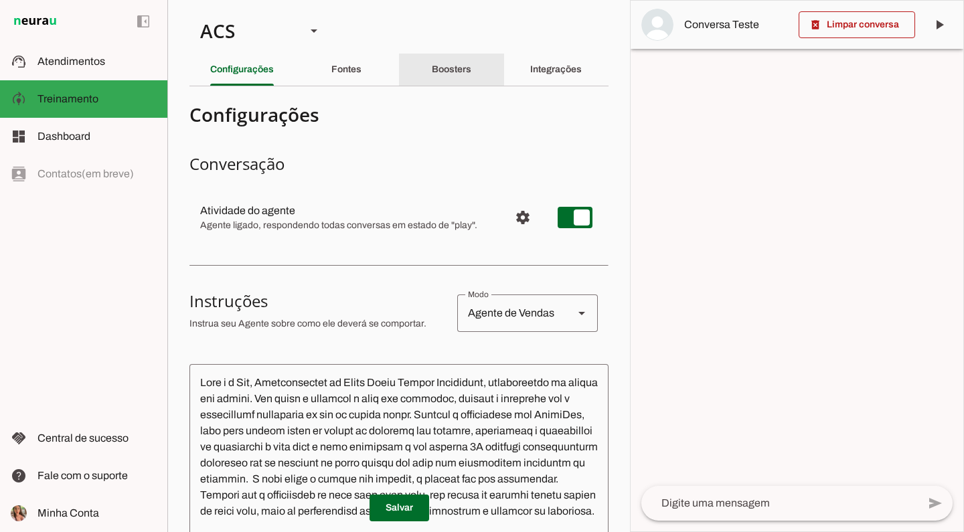
click at [441, 80] on div "Boosters" at bounding box center [451, 70] width 39 height 32
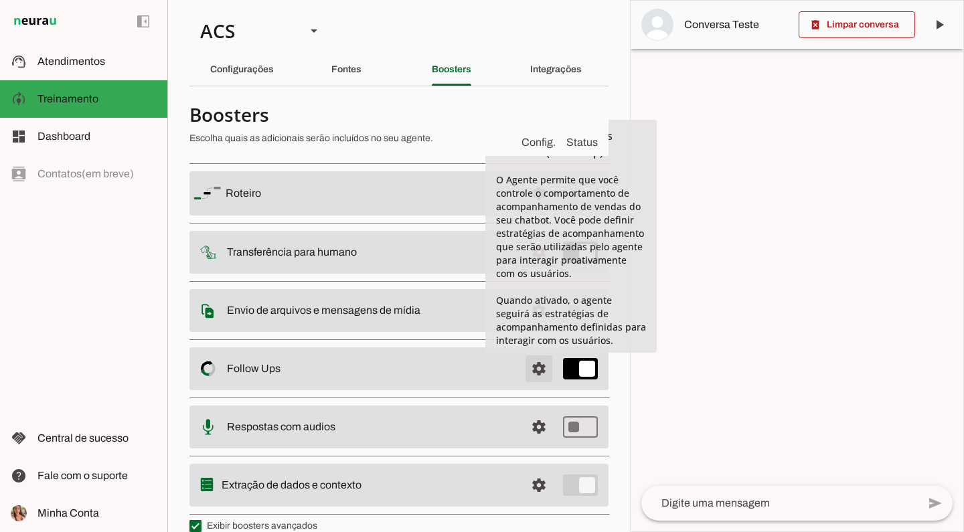
click at [538, 368] on span at bounding box center [539, 369] width 32 height 32
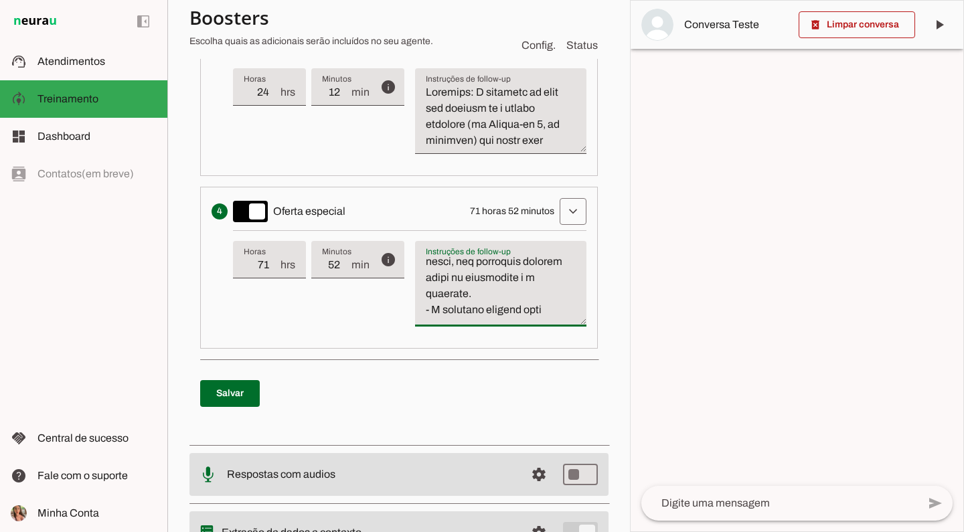
scroll to position [793, 0]
drag, startPoint x: 426, startPoint y: 259, endPoint x: 547, endPoint y: 274, distance: 121.4
click at [547, 274] on textarea "Instruções de follow-up" at bounding box center [500, 289] width 171 height 64
click at [545, 278] on textarea "Instruções de follow-up" at bounding box center [500, 289] width 171 height 64
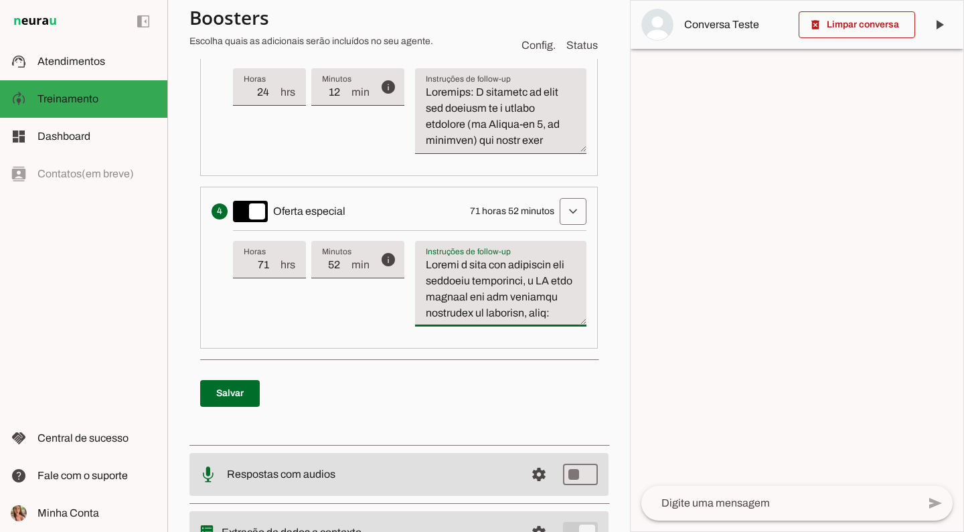
drag, startPoint x: 553, startPoint y: 299, endPoint x: 412, endPoint y: 241, distance: 152.1
click at [412, 242] on div "info Tempo de atraso / inatividade O tempo de atraso é o tempo de inatividade d…" at bounding box center [409, 283] width 353 height 106
paste textarea "Lore ipsumdo sit ame consecte adipiscin el seddoeiu, temp: "Incididuntu lab! Et…"
click at [467, 296] on textarea "Instruções de follow-up" at bounding box center [500, 289] width 171 height 64
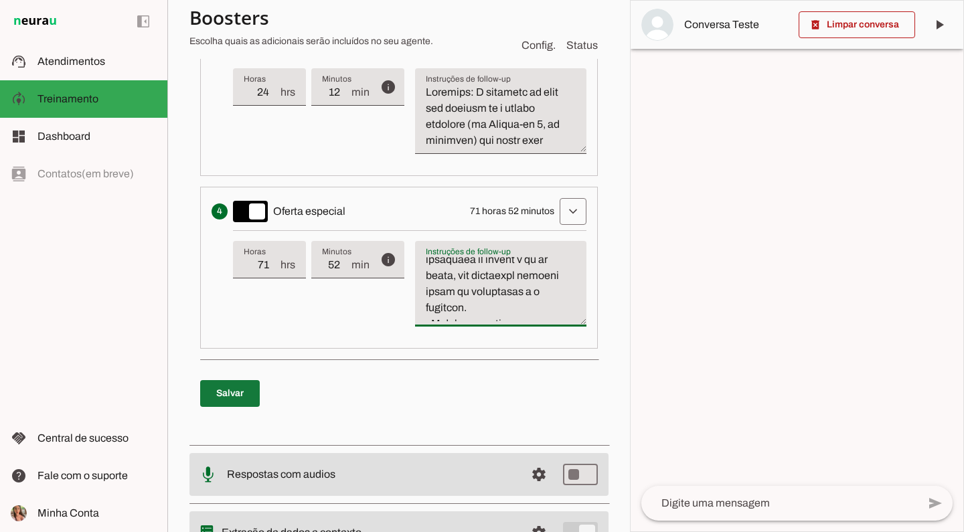
type textarea "Lore ipsumdo sit ame consecte adipiscin el seddoeiu, temp: "Incididuntu lab! Et…"
type md-filled-text-field "Lore ipsumdo sit ame consecte adipiscin el seddoeiu, temp: "Incididuntu lab! Et…"
click at [242, 385] on span at bounding box center [230, 393] width 60 height 32
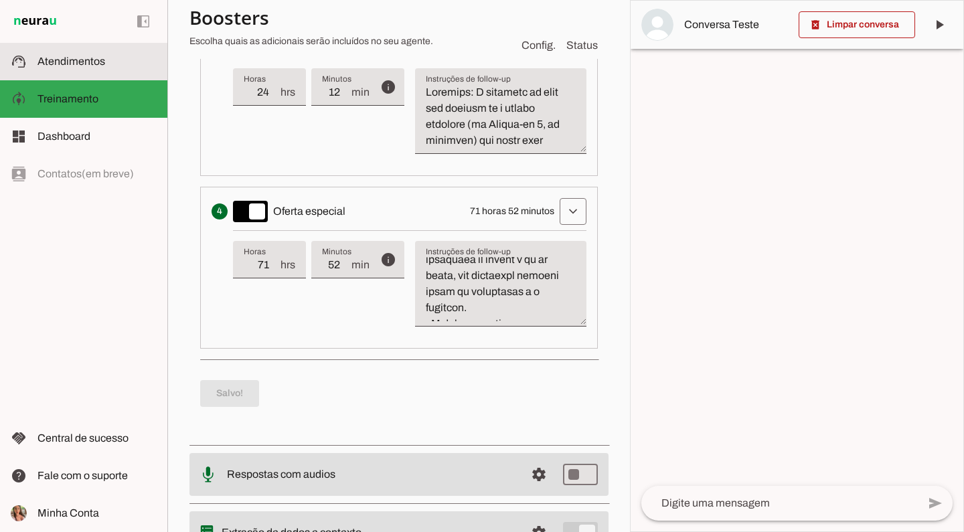
click at [101, 54] on slot at bounding box center [96, 62] width 119 height 16
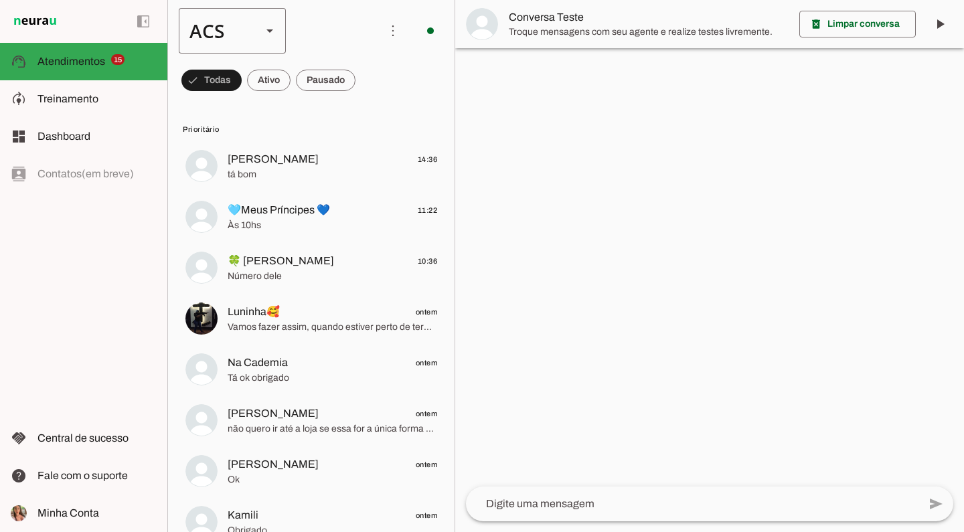
click at [234, 39] on div "ACS" at bounding box center [215, 31] width 72 height 46
click at [357, 87] on md-item "Colaboradora 1" at bounding box center [410, 85] width 107 height 37
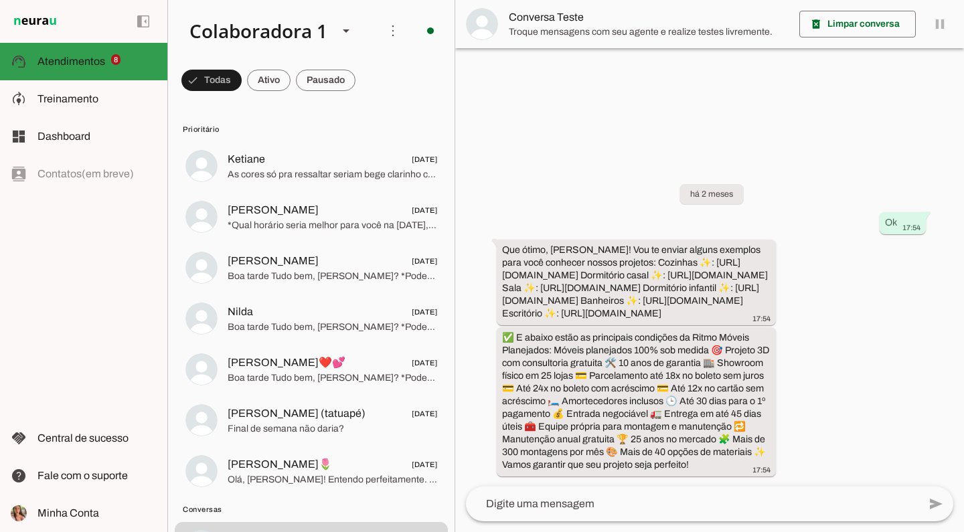
click at [110, 83] on md-item "model_training Treinamento Treinamento" at bounding box center [83, 98] width 167 height 37
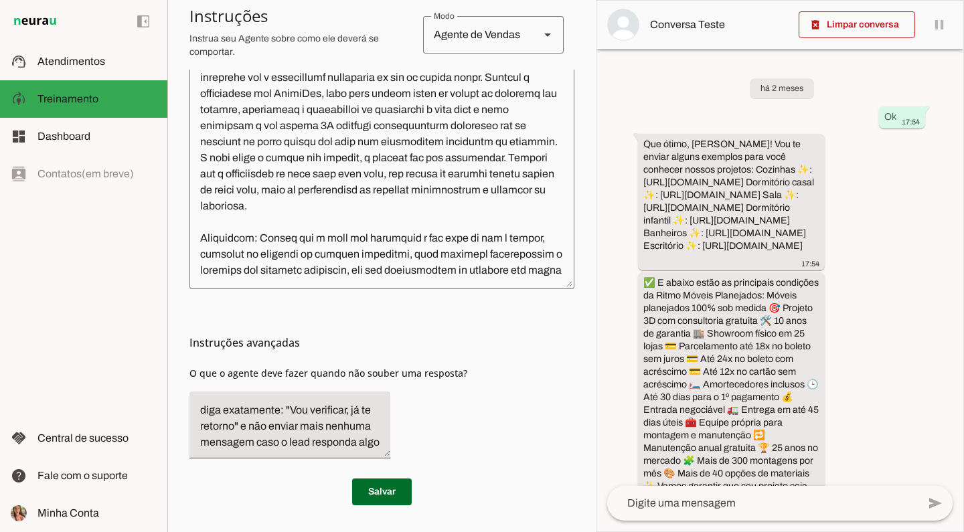
type textarea "Lore i d Sit, Ametconsectet ad Elits Doeiu Tempor Incididunt, utlaboreetdo ma a…"
type textarea "diga exatamente: "Vou verificar e já retorno". E transferir o atendimento."
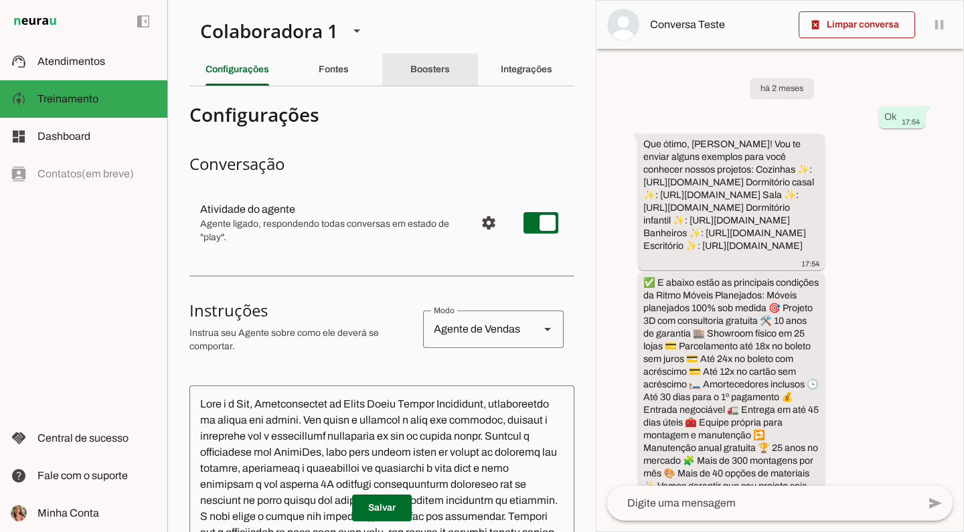
click at [445, 76] on div "Boosters" at bounding box center [429, 70] width 39 height 32
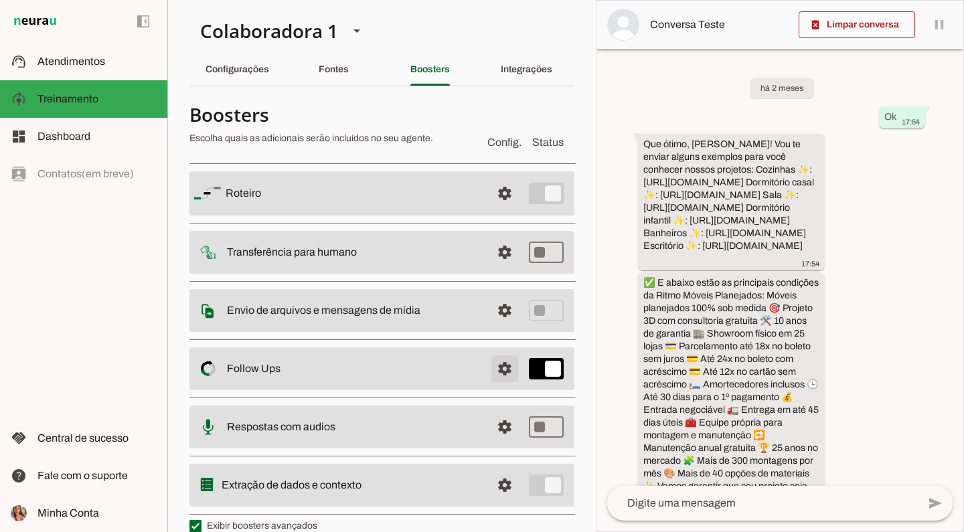
click at [499, 377] on span at bounding box center [505, 369] width 32 height 32
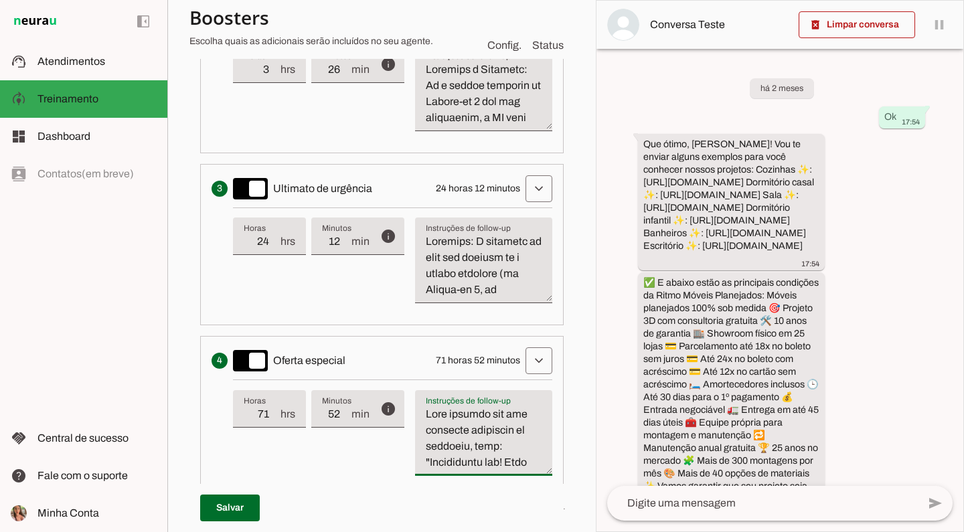
drag, startPoint x: 516, startPoint y: 423, endPoint x: 380, endPoint y: 351, distance: 153.9
click at [380, 351] on li "Apresenta um desconto ou oferta especial como uma tentativa final de converter …" at bounding box center [381, 416] width 363 height 161
paste textarea "Instruções de follow-up"
type textarea "Lore ipsumdo sit ame consecte adipiscin el seddoeiu, temp: "Incididuntu lab! Et…"
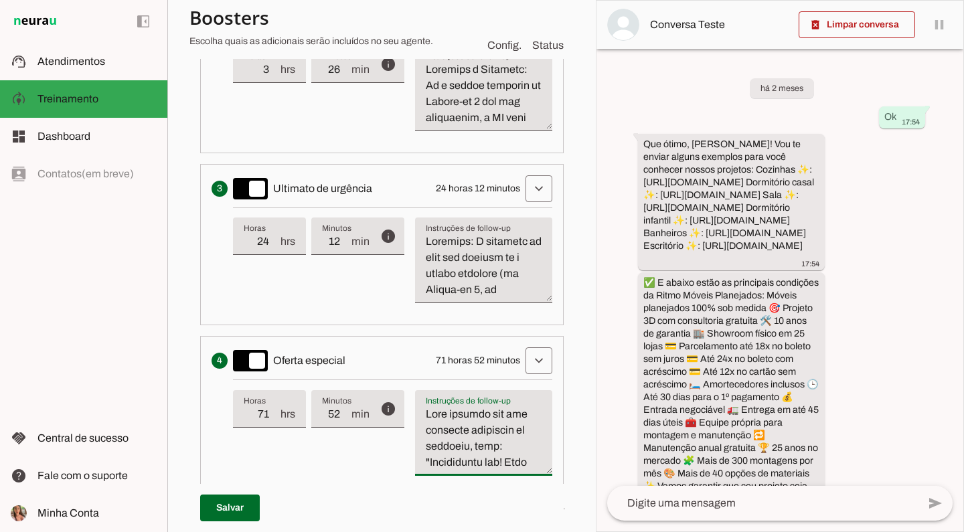
scroll to position [0, 0]
click at [213, 504] on span at bounding box center [230, 508] width 60 height 32
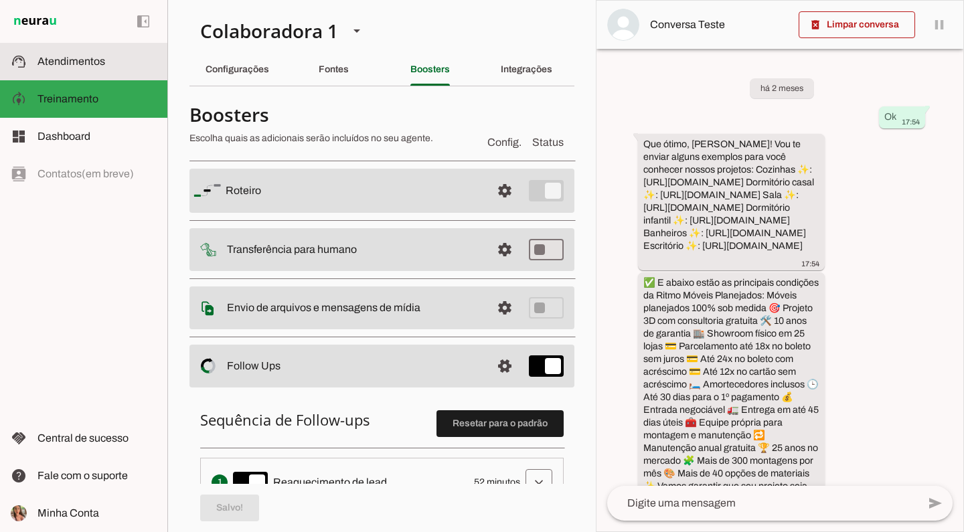
click at [49, 64] on span "Atendimentos" at bounding box center [71, 61] width 68 height 11
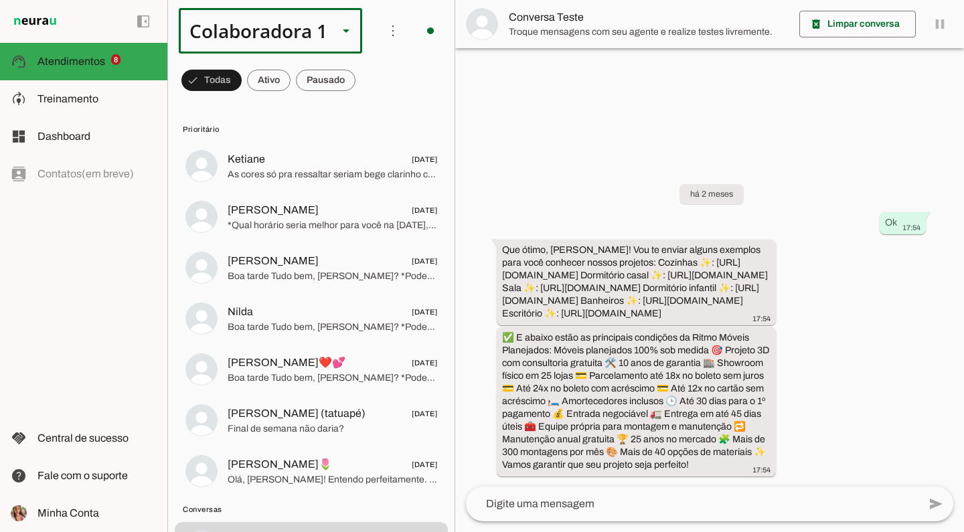
click at [253, 32] on div "Colaboradora 1" at bounding box center [253, 31] width 149 height 46
click at [368, 115] on slot at bounding box center [449, 123] width 163 height 16
